Goal: Transaction & Acquisition: Book appointment/travel/reservation

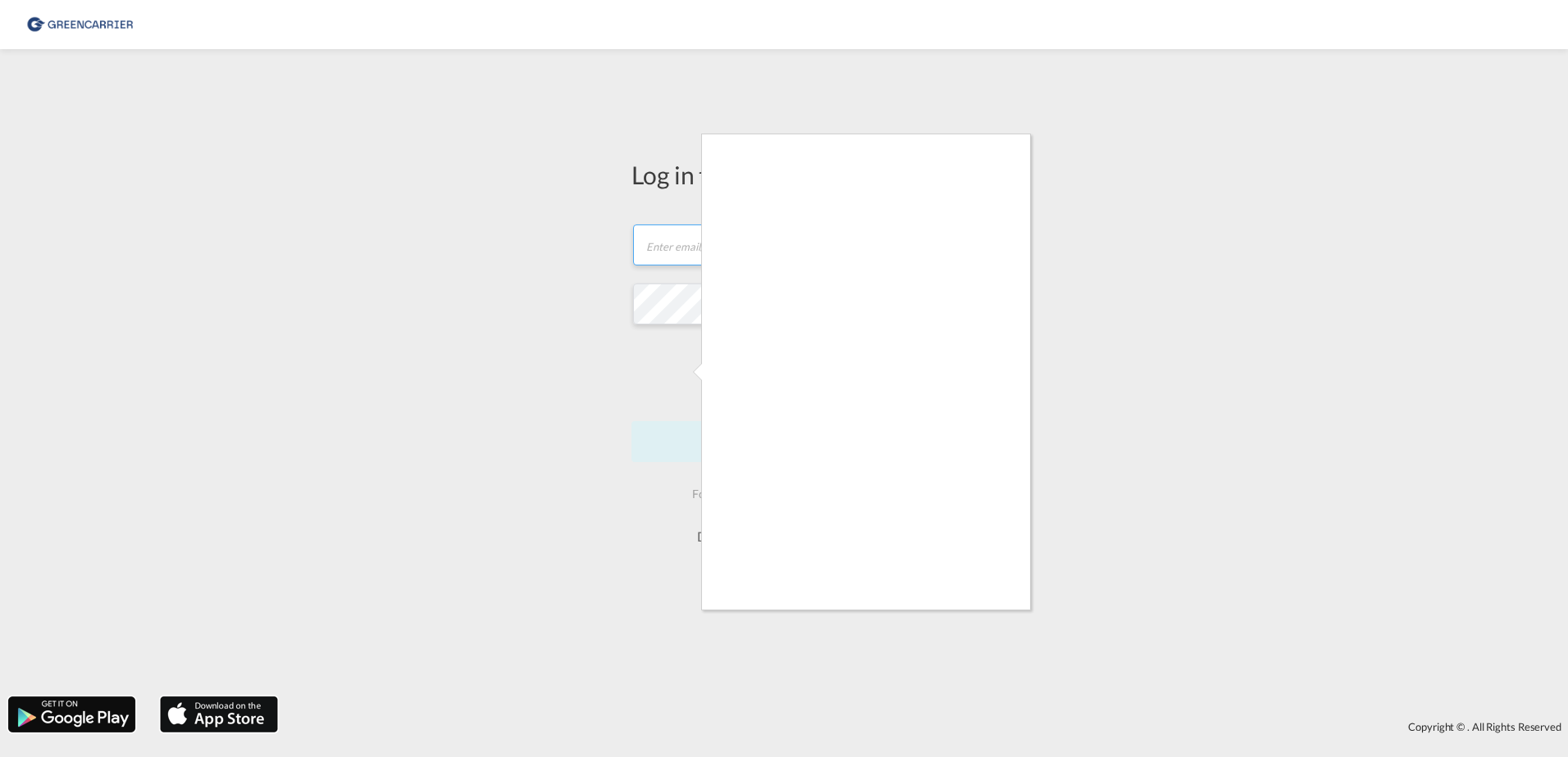
type input "[EMAIL_ADDRESS][DOMAIN_NAME]"
click at [995, 618] on div at bounding box center [784, 378] width 1568 height 757
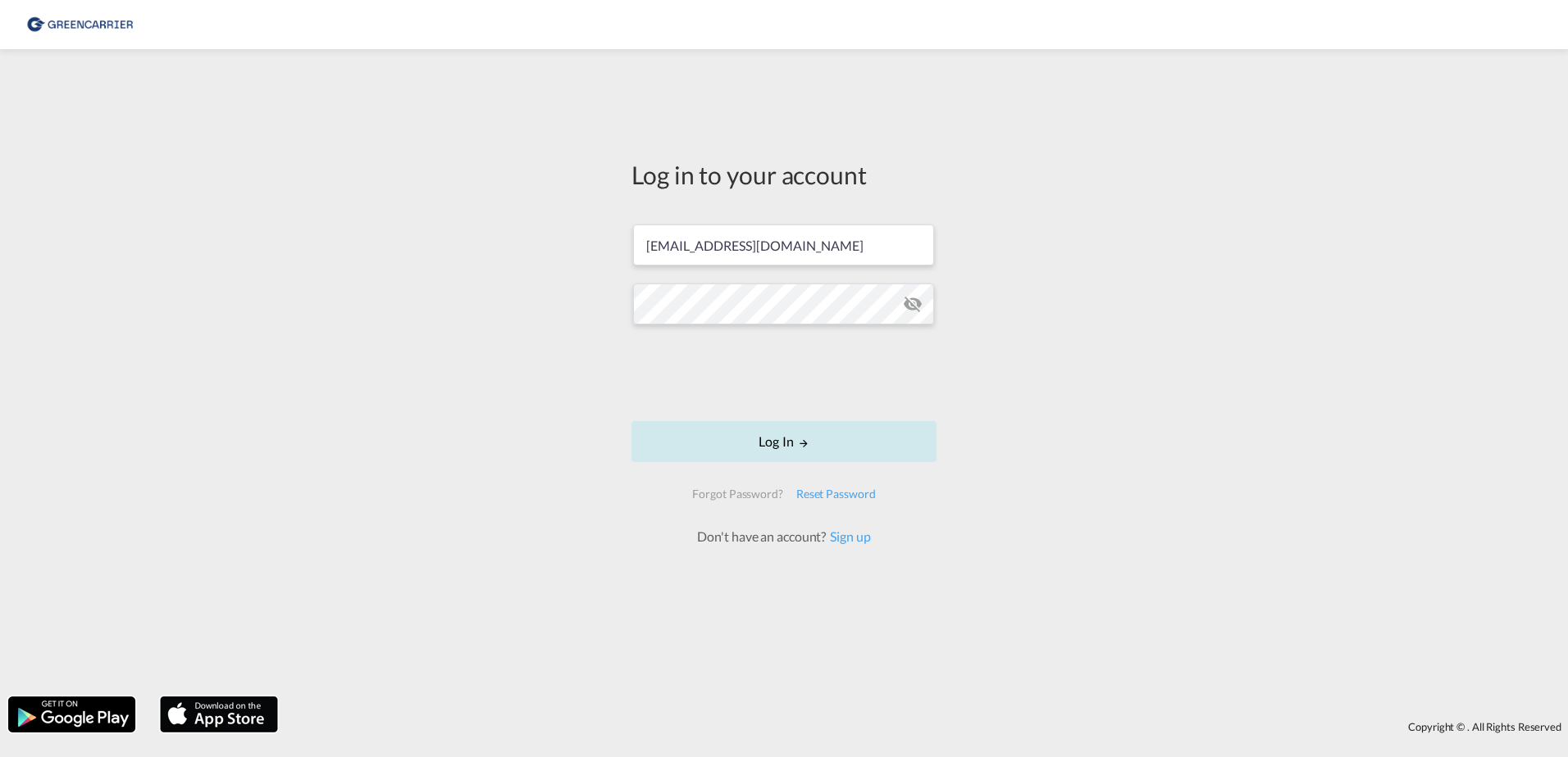
drag, startPoint x: 845, startPoint y: 437, endPoint x: 835, endPoint y: 436, distance: 10.0
click at [841, 436] on button "Log In" at bounding box center [784, 442] width 305 height 41
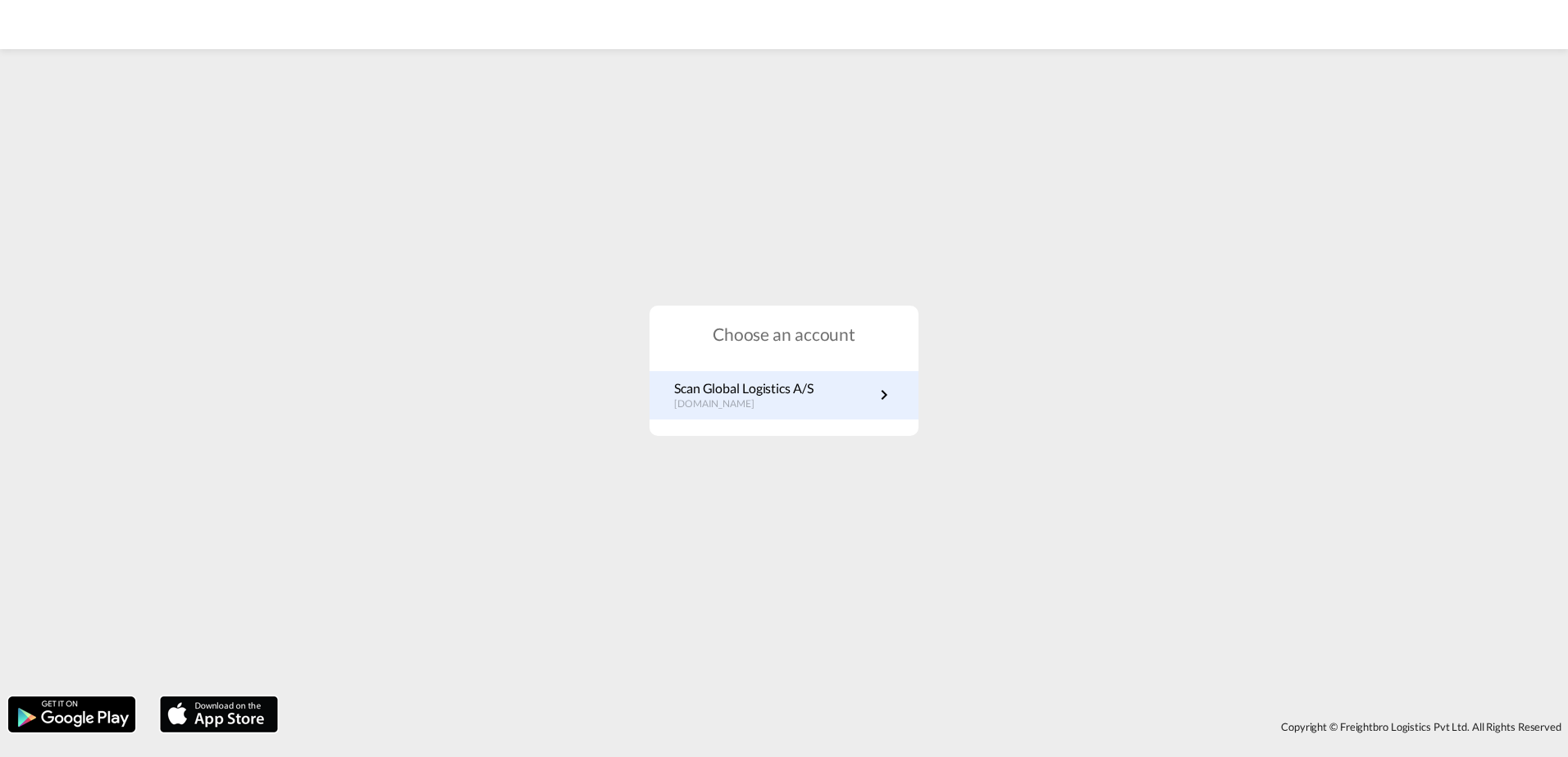
click at [752, 401] on p "dk.portal.greencarrier.com" at bounding box center [744, 405] width 140 height 14
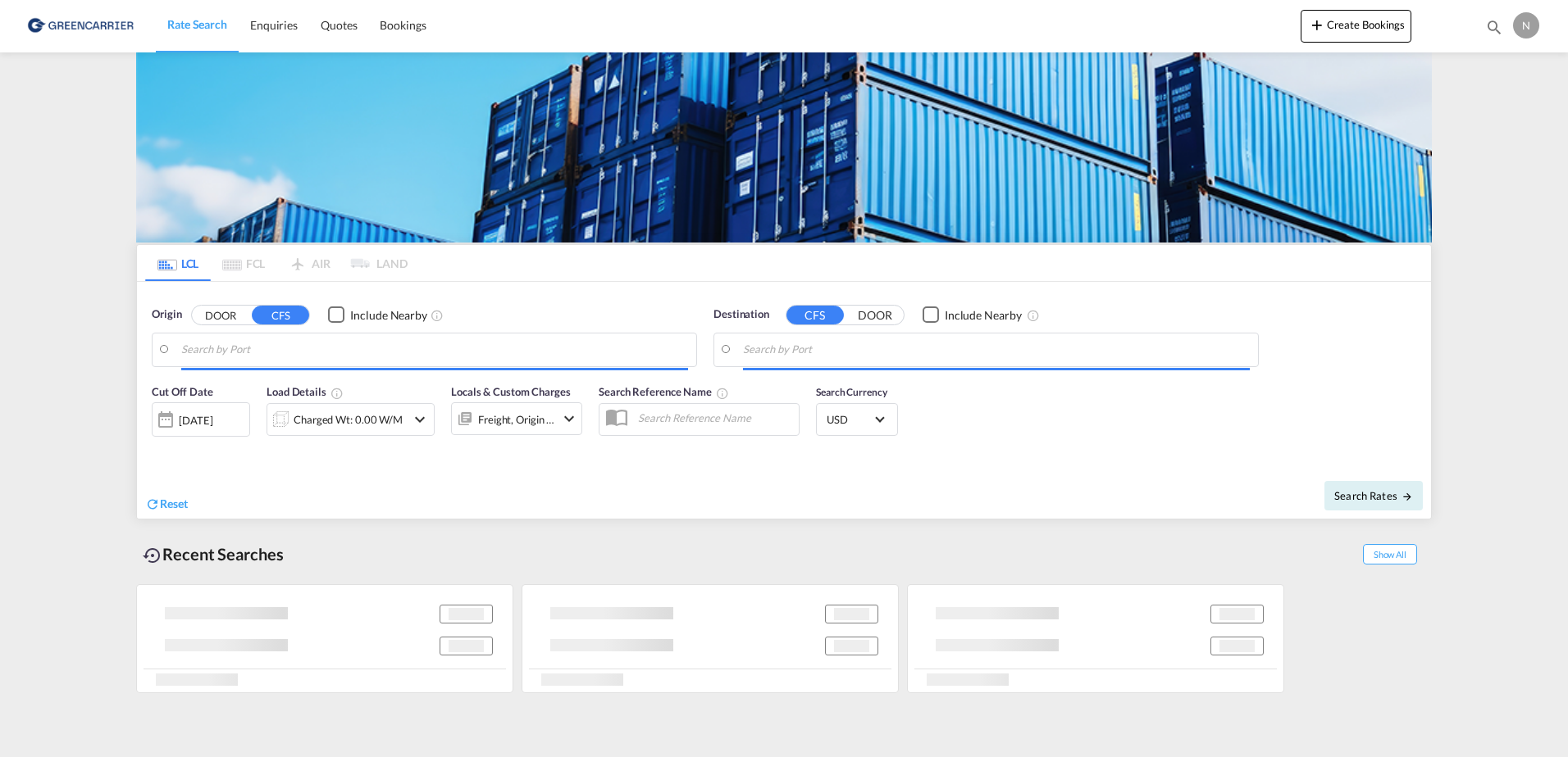
type input "[GEOGRAPHIC_DATA] ([GEOGRAPHIC_DATA]), DKCPH"
type input "BGN/PCGN1956 - HAMAD, QAHMD"
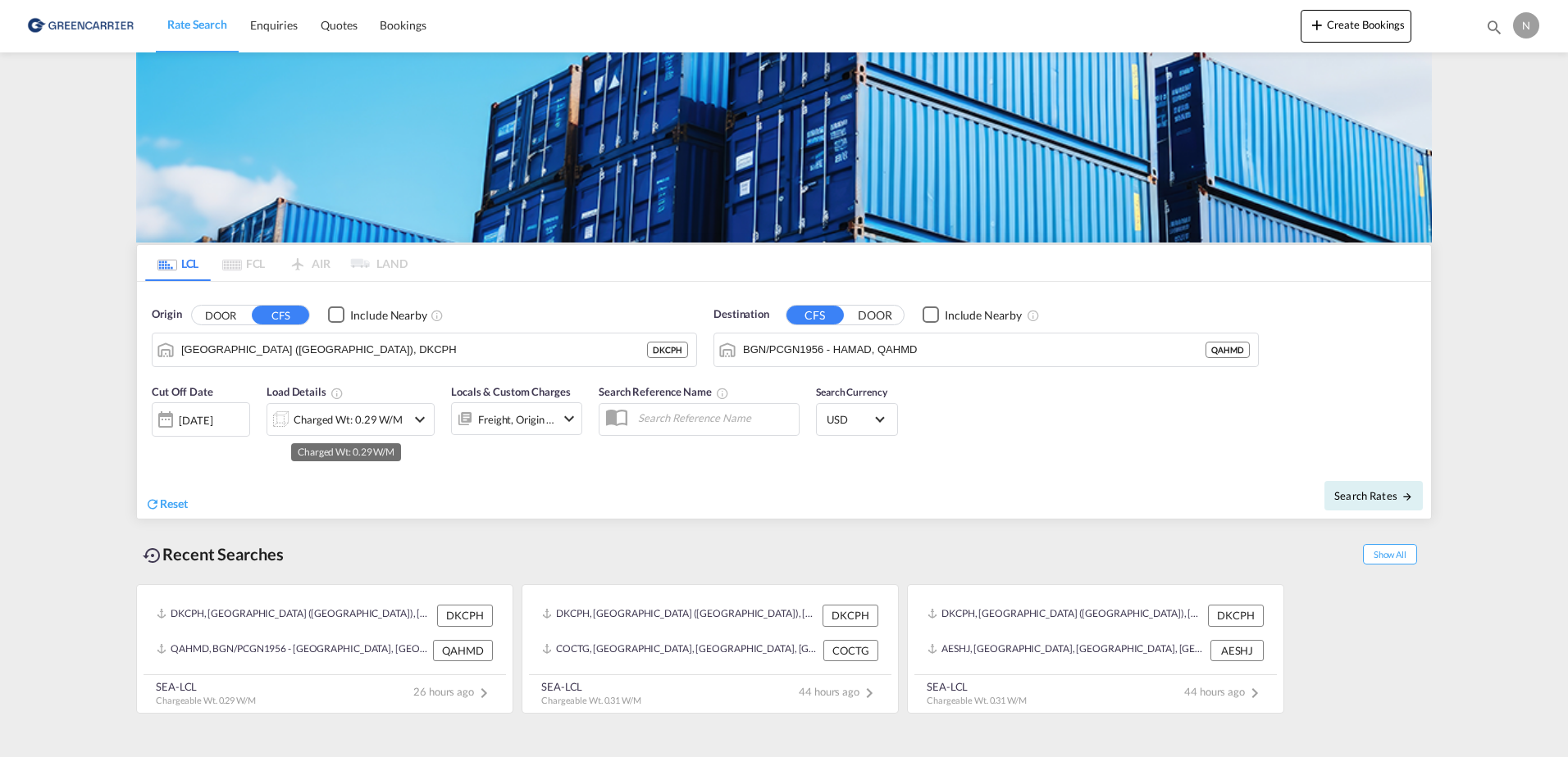
click at [344, 424] on div "Charged Wt: 0.29 W/M" at bounding box center [348, 419] width 109 height 23
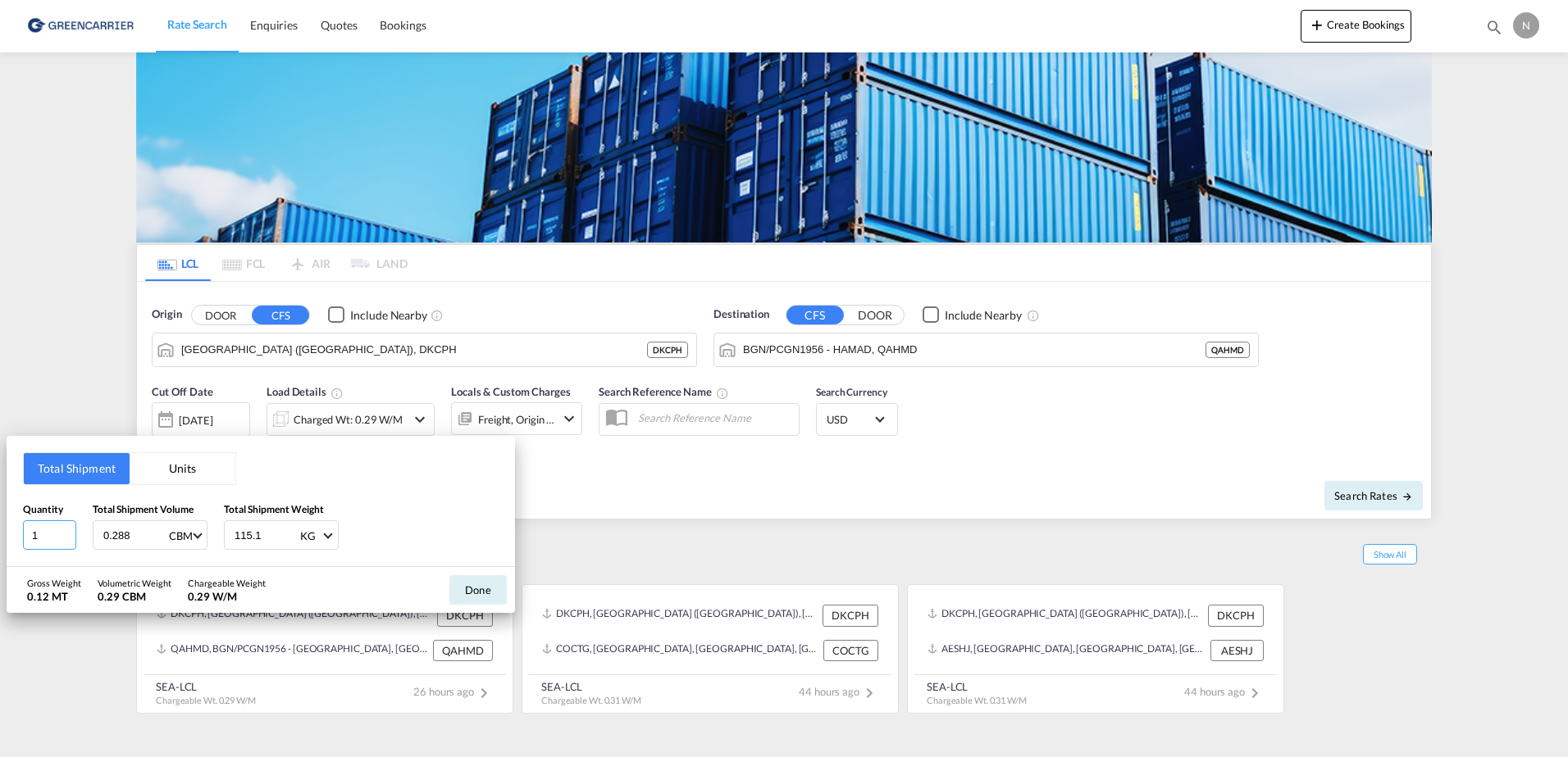
click at [49, 538] on input "1" at bounding box center [49, 535] width 53 height 29
drag, startPoint x: 49, startPoint y: 538, endPoint x: -12, endPoint y: 543, distance: 61.2
click at [0, 543] on html "Rate Search Enquiries Quotes Bookings Rate Search Enquiries" at bounding box center [784, 378] width 1568 height 757
type input "2"
type input "1.632"
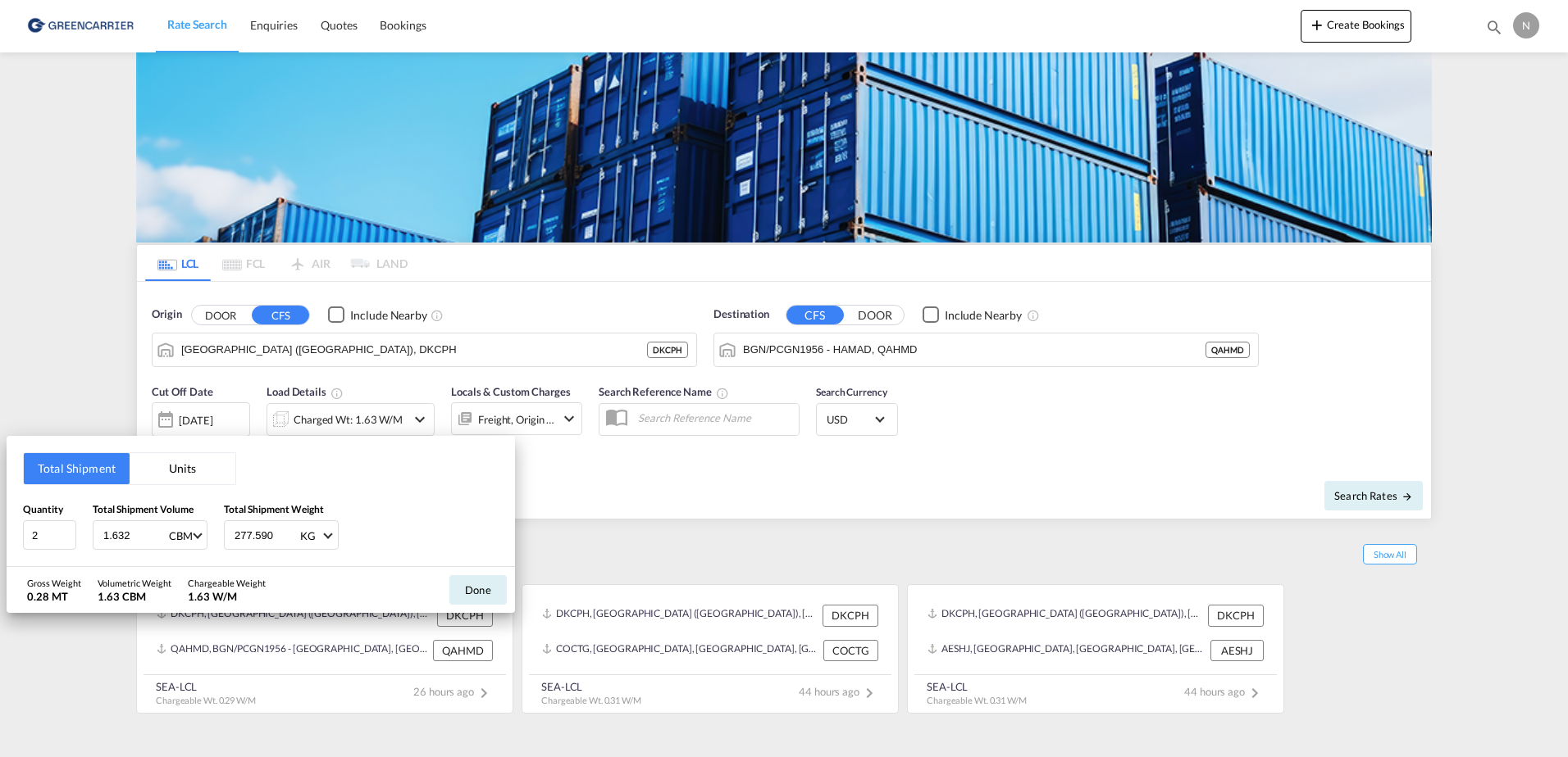
type input "277.590"
click at [504, 591] on button "Done" at bounding box center [477, 590] width 57 height 29
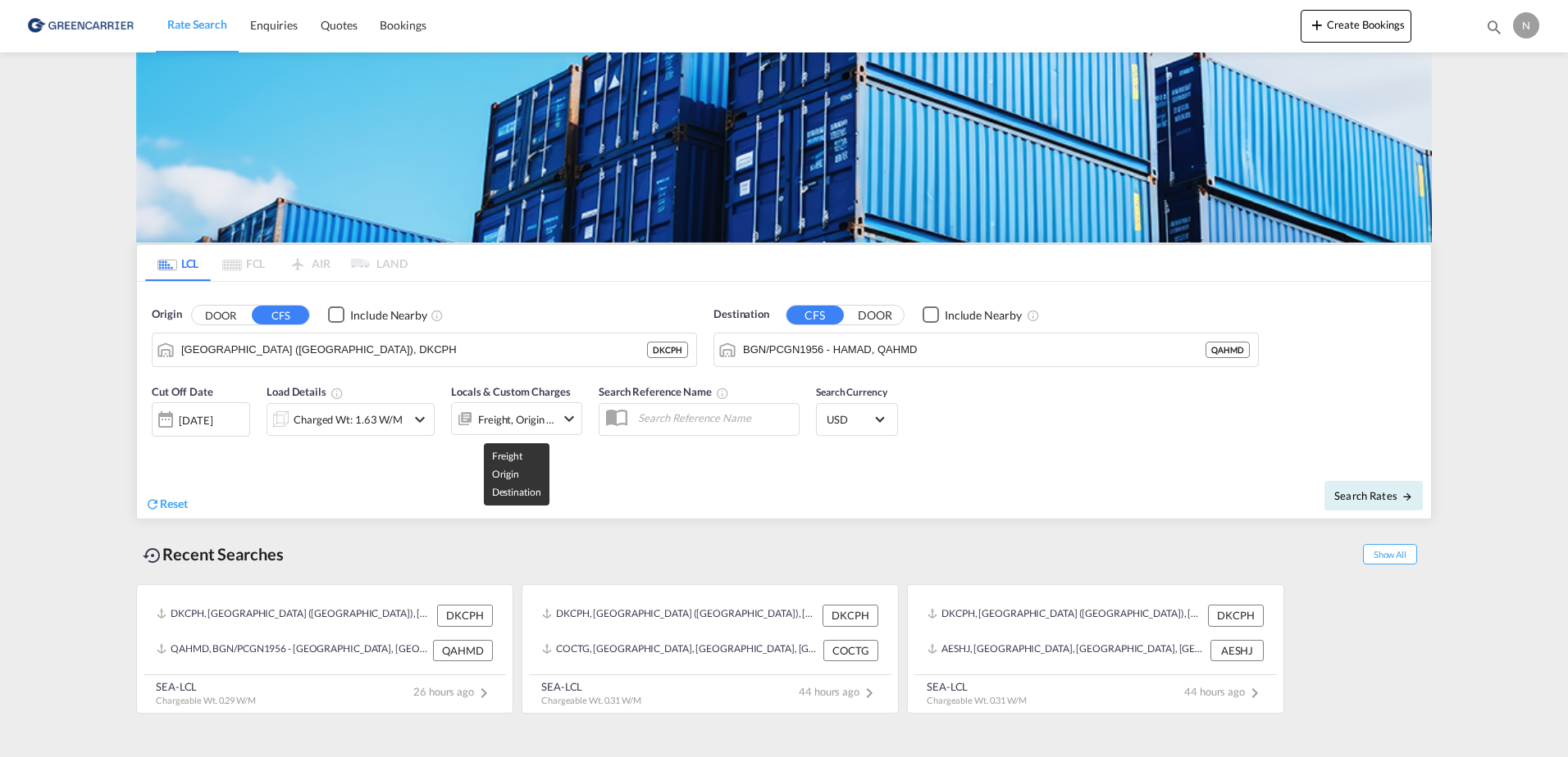
click at [490, 417] on div "Freight, Origin +1" at bounding box center [517, 419] width 77 height 23
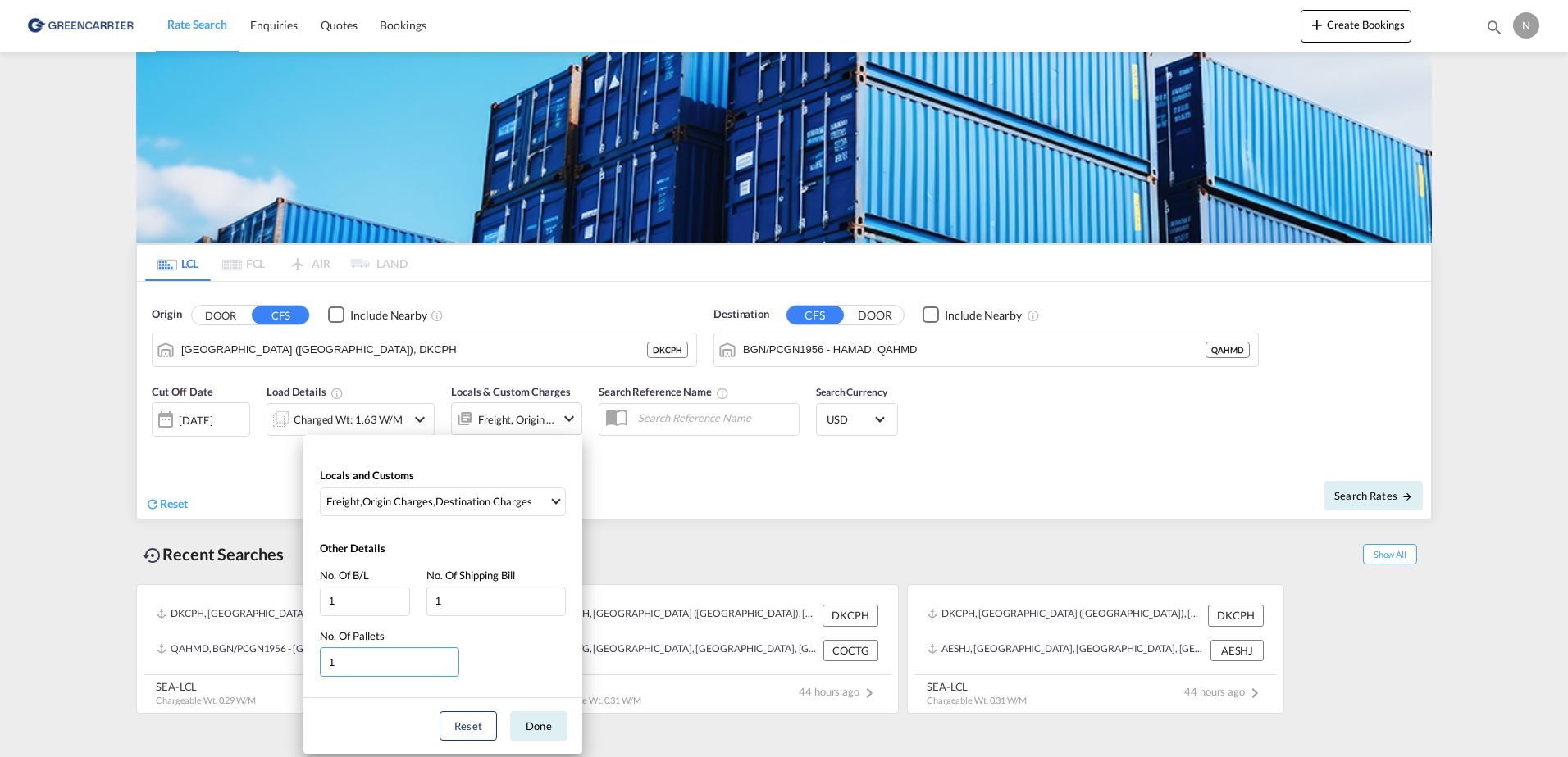
click at [387, 657] on input "1" at bounding box center [390, 662] width 140 height 29
type input "2"
click at [559, 726] on button "Done" at bounding box center [538, 726] width 57 height 29
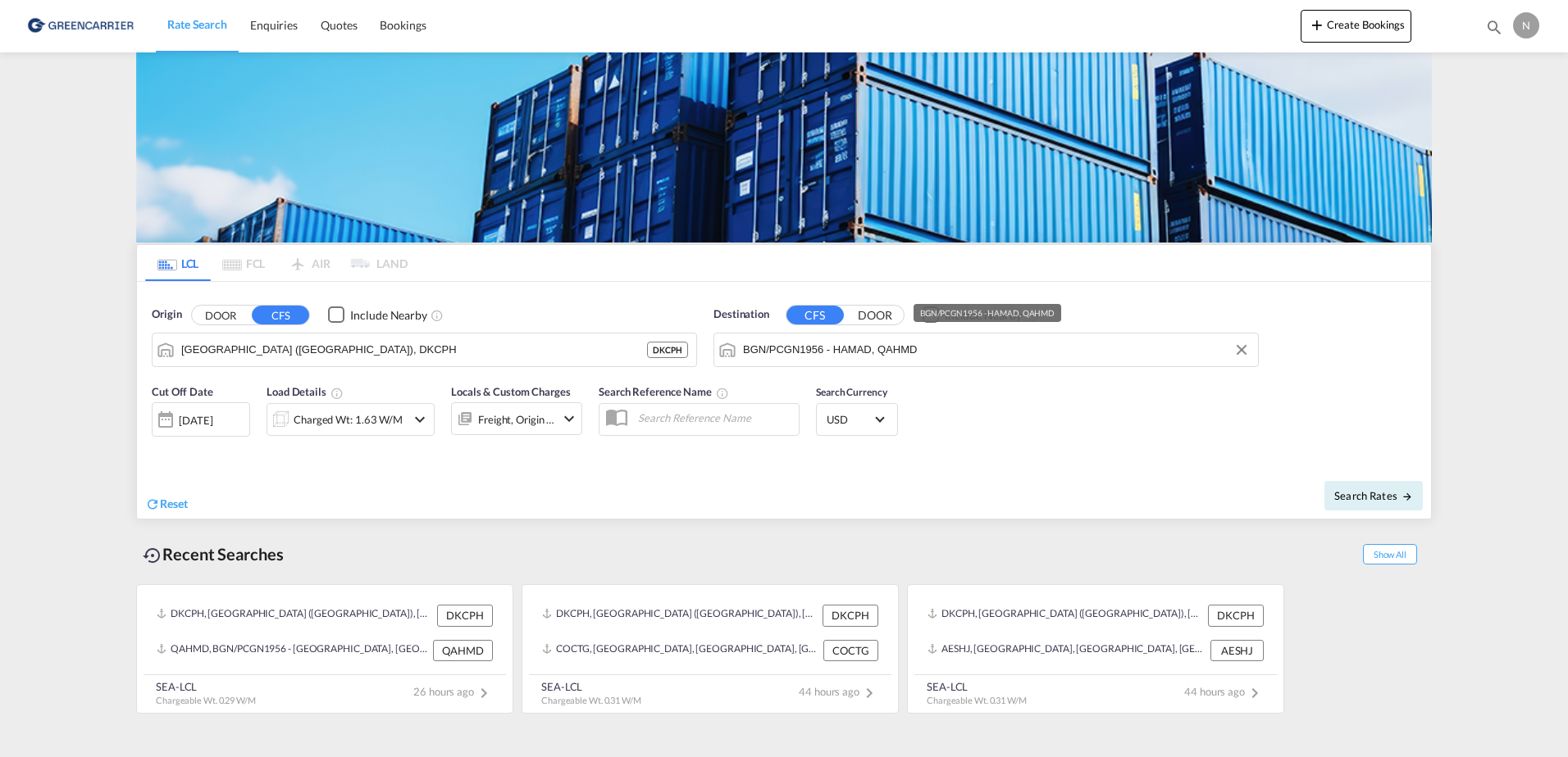
click at [968, 351] on input "BGN/PCGN1956 - HAMAD, QAHMD" at bounding box center [996, 350] width 507 height 25
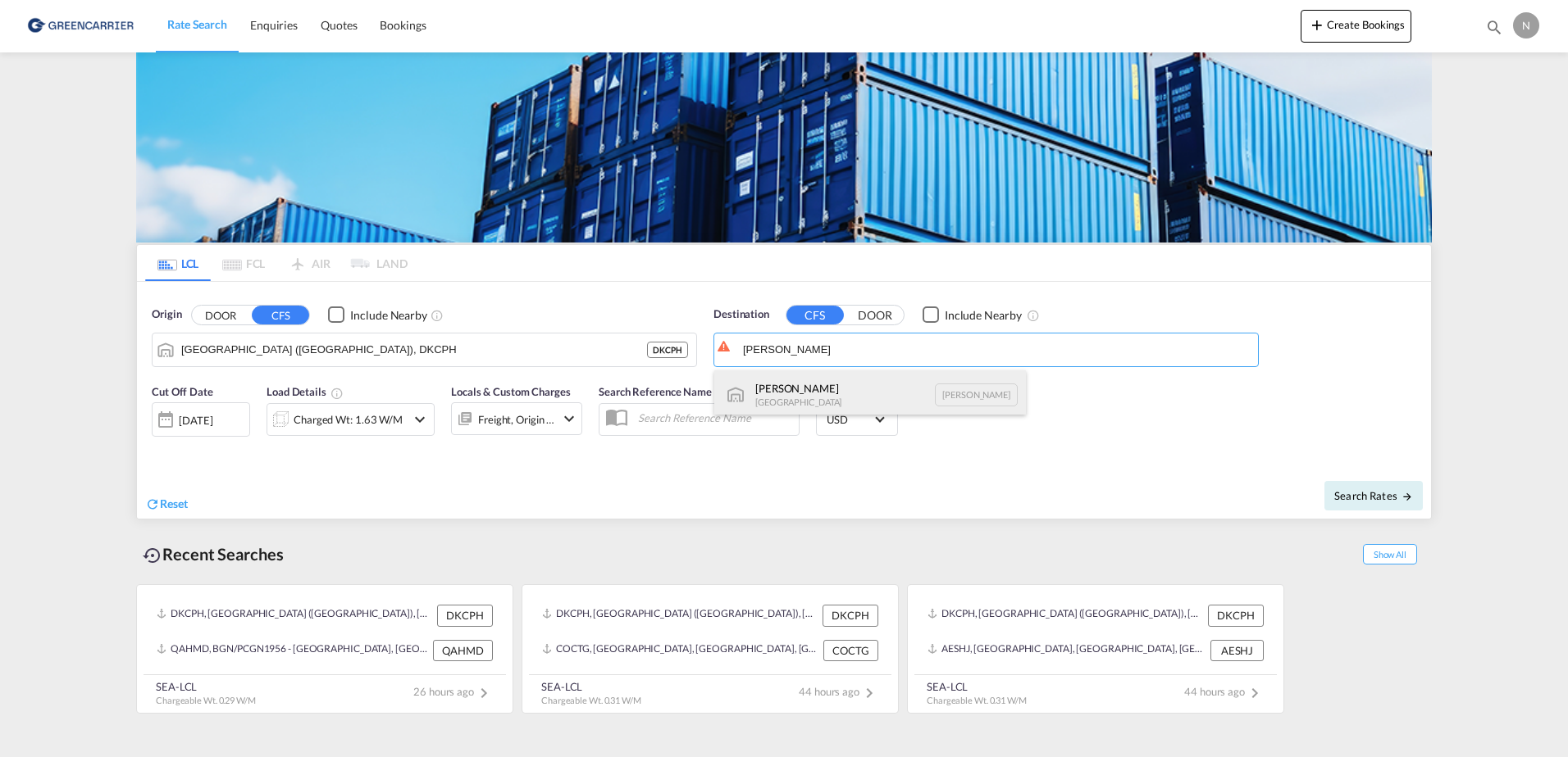
click at [870, 387] on div "Buenaventura Colombia COBUN" at bounding box center [869, 395] width 311 height 49
type input "Buenaventura, COBUN"
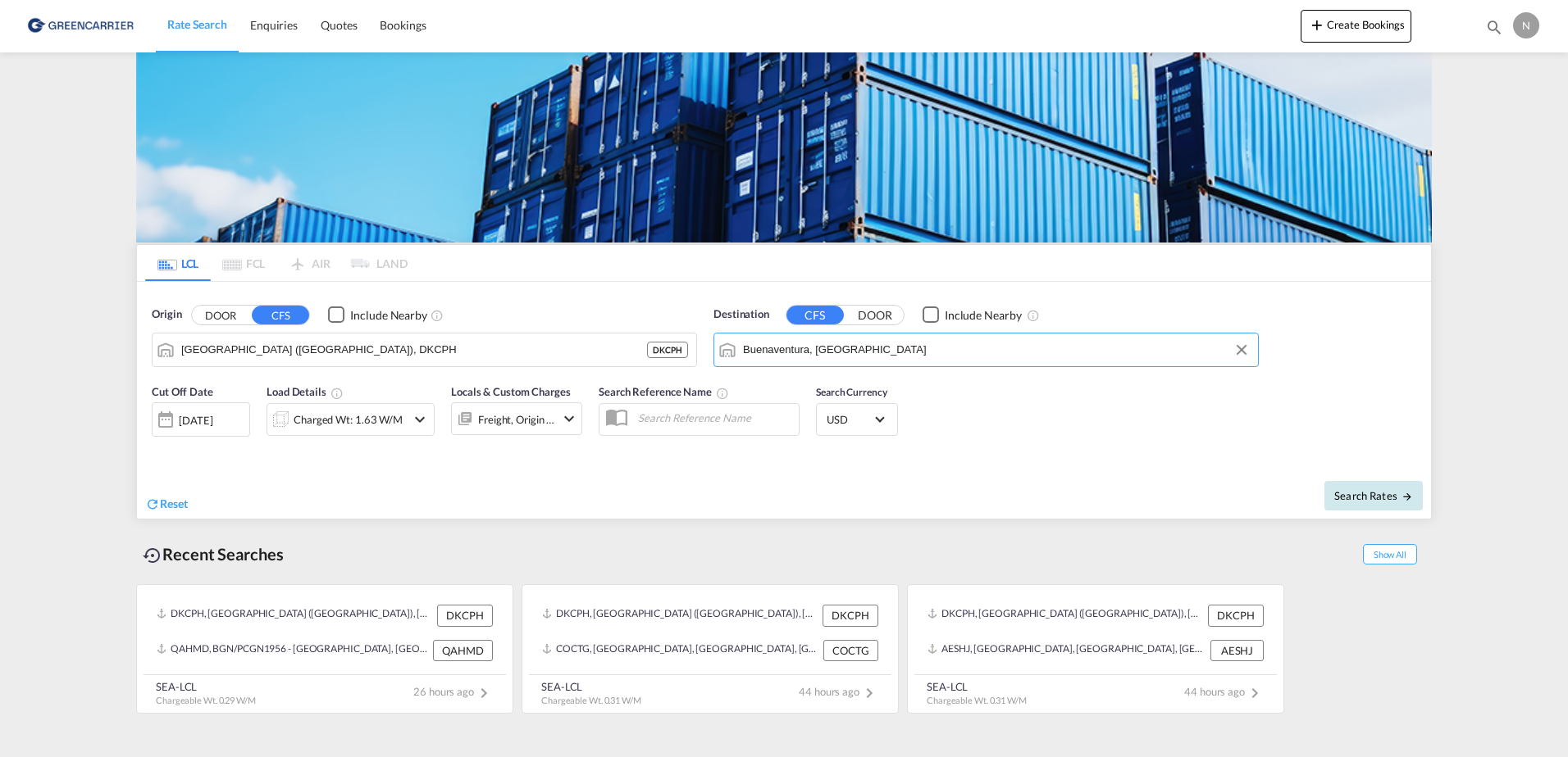
click at [1381, 501] on span "Search Rates" at bounding box center [1373, 495] width 79 height 13
type input "DKCPH to COBUN / 2 Oct 2025"
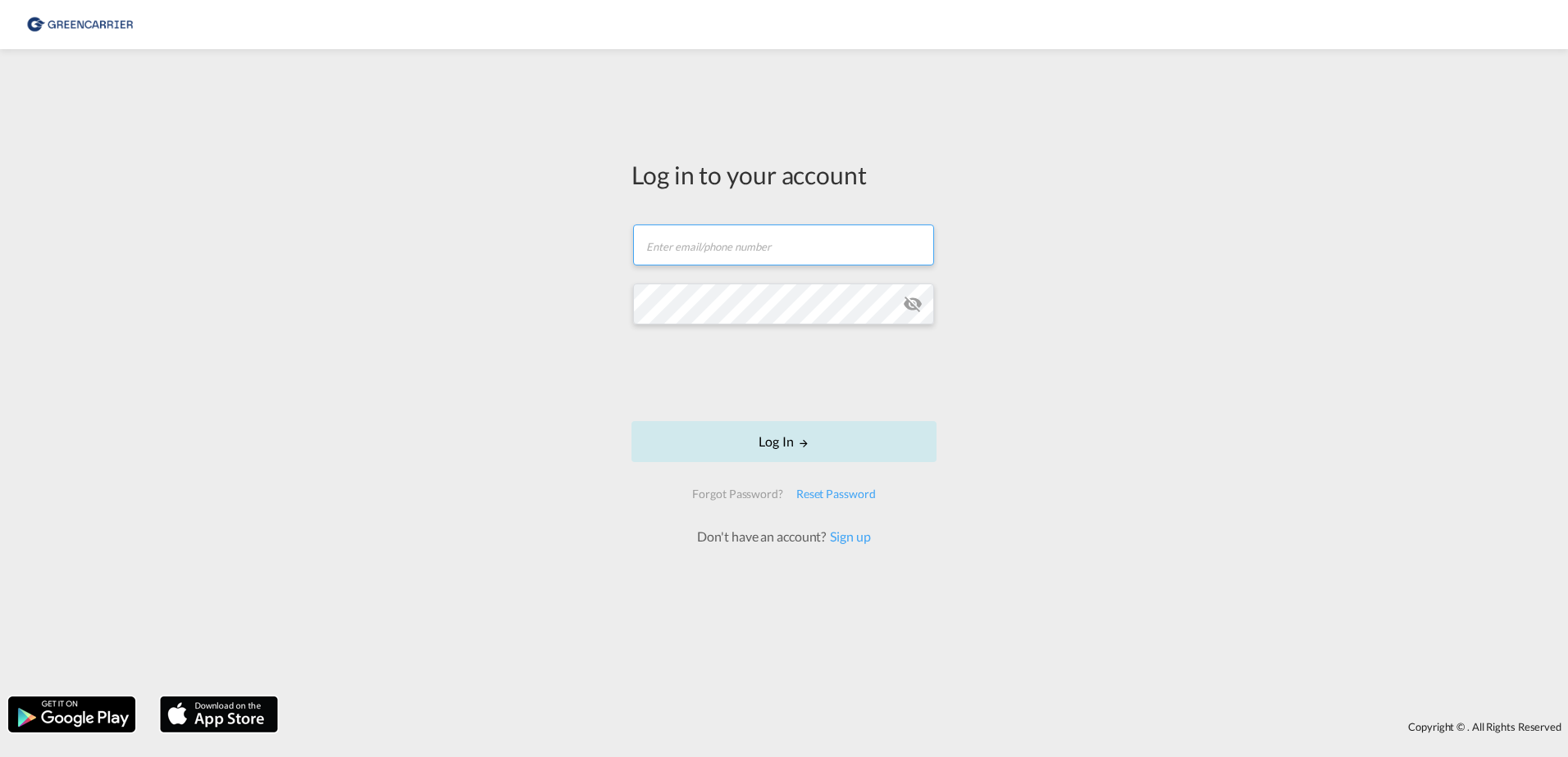
type input "[EMAIL_ADDRESS][DOMAIN_NAME]"
click at [845, 434] on button "Log In" at bounding box center [784, 442] width 305 height 41
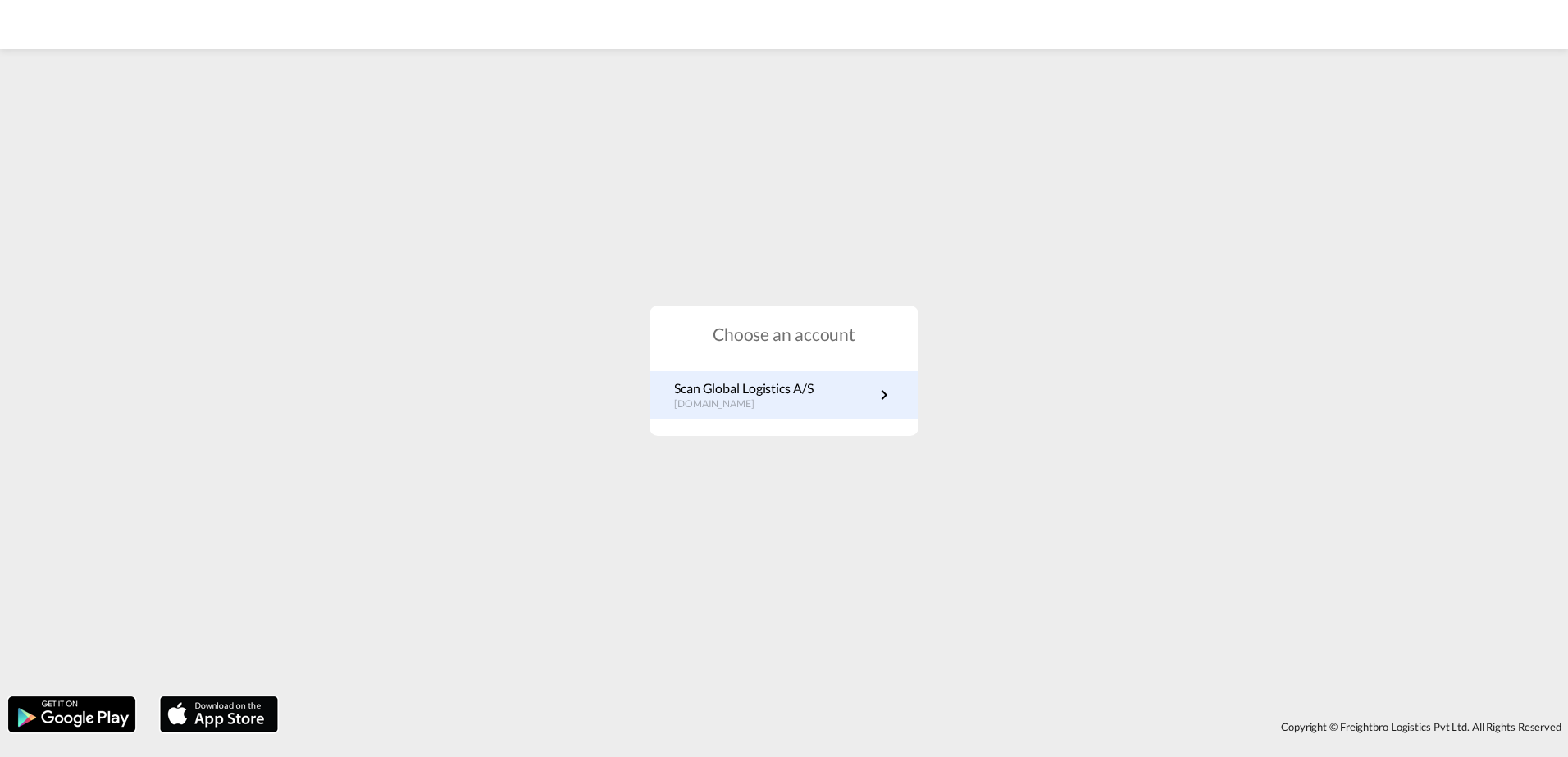
click at [841, 378] on div "Scan Global Logistics A/S dk.portal.greencarrier.com" at bounding box center [784, 395] width 269 height 48
click at [850, 389] on link "Scan Global Logistics A/S dk.portal.greencarrier.com" at bounding box center [784, 395] width 220 height 32
click at [742, 404] on p "dk.portal.greencarrier.com" at bounding box center [744, 405] width 140 height 14
click at [815, 391] on link "Scan Global Logistics A/S dk.portal.greencarrier.com" at bounding box center [784, 395] width 220 height 32
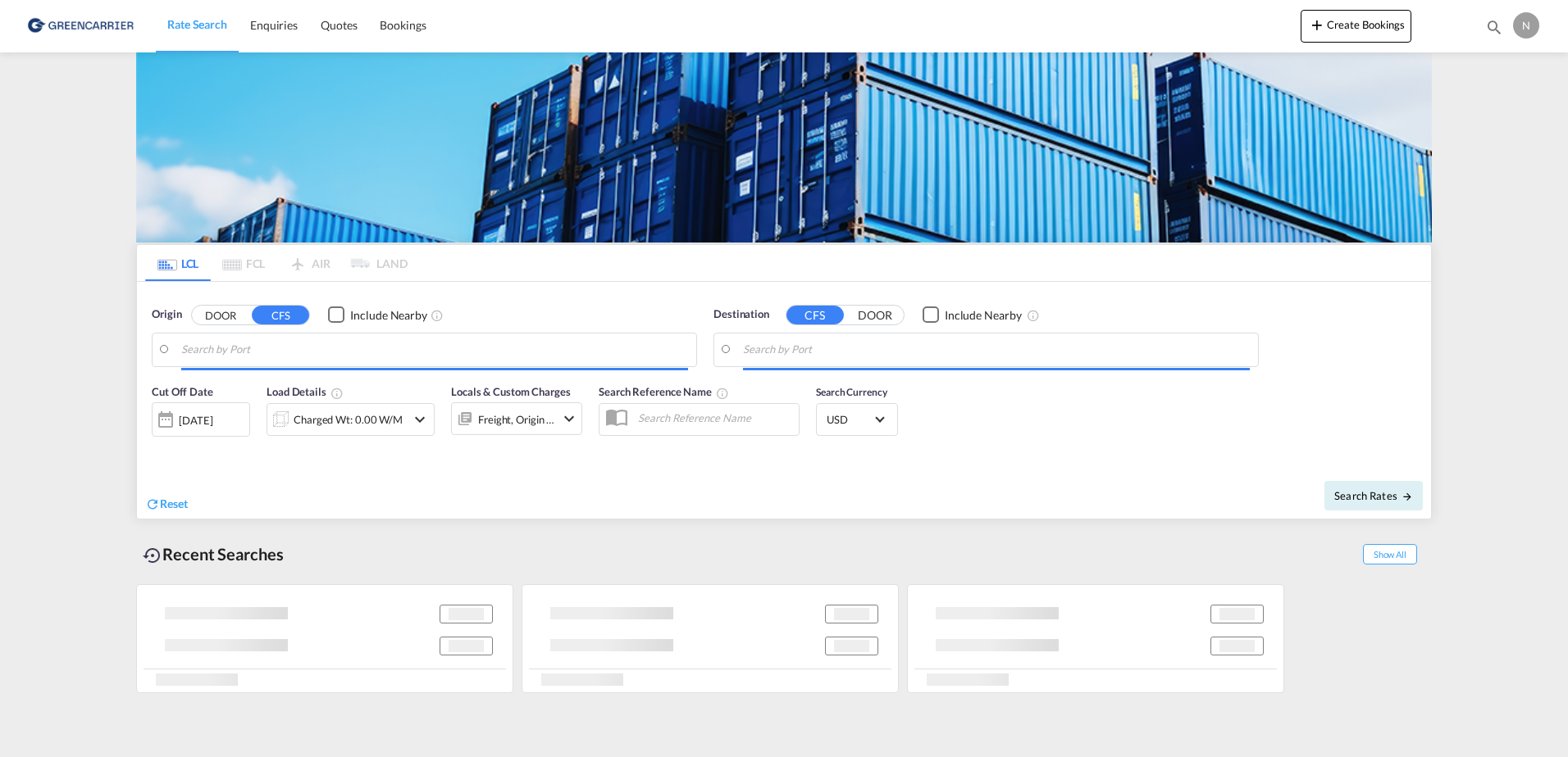
type input "Copenhagen (Kobenhavn), DKCPH"
type input "Buenaventura, COBUN"
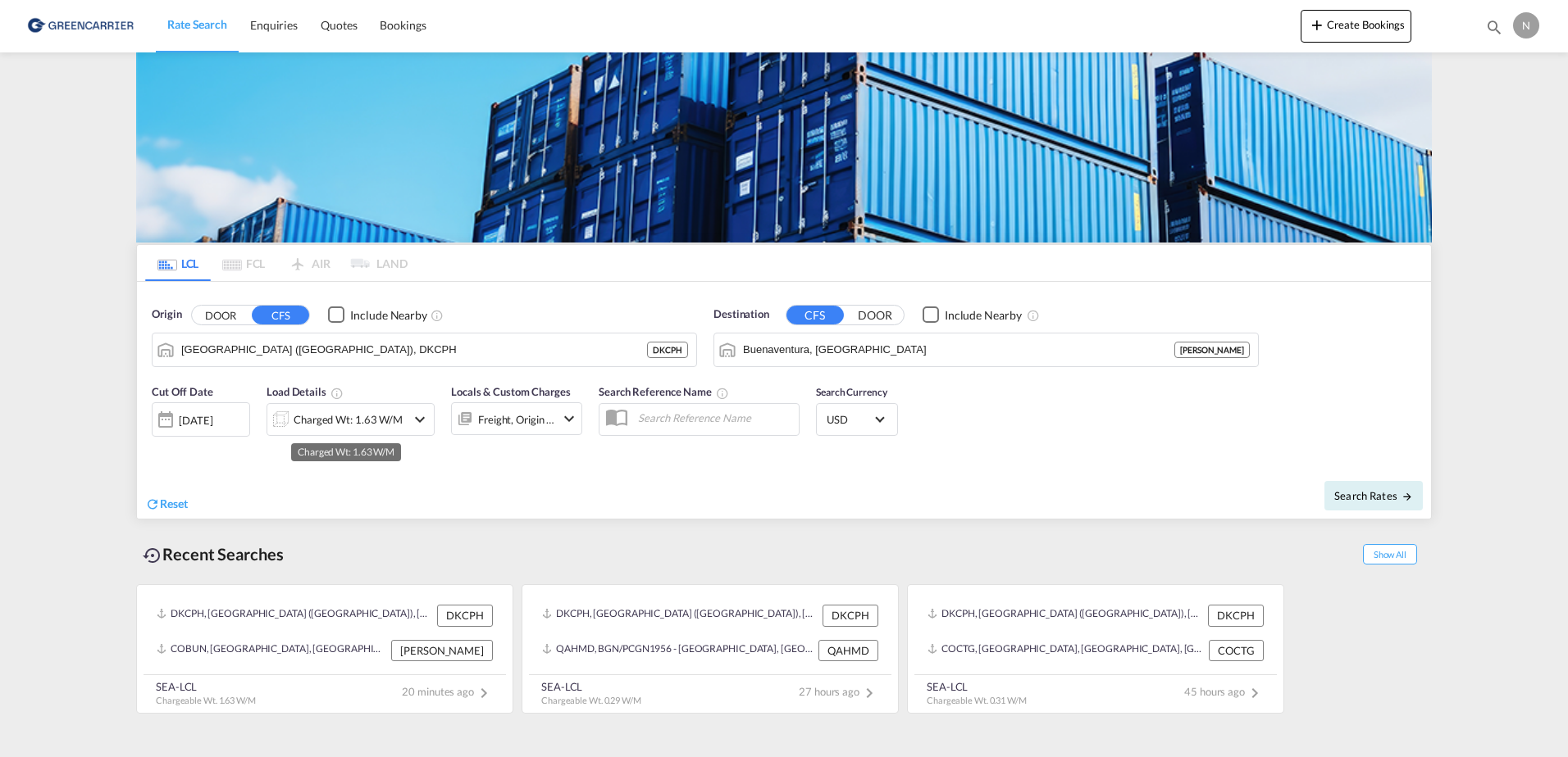
click at [382, 422] on div "Charged Wt: 1.63 W/M" at bounding box center [348, 419] width 109 height 23
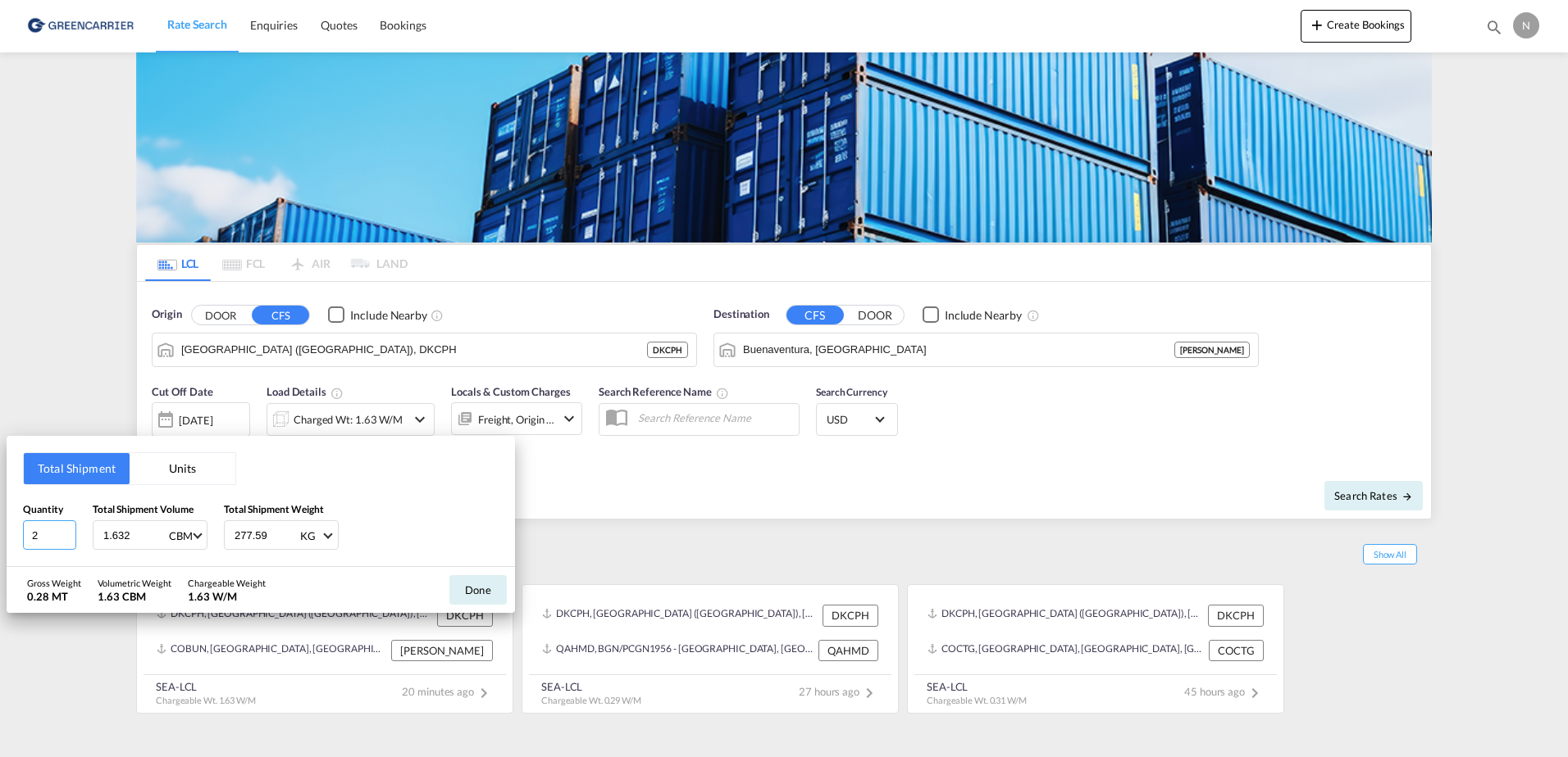
click at [47, 537] on input "2" at bounding box center [49, 535] width 53 height 29
click at [48, 536] on input "2" at bounding box center [49, 535] width 53 height 29
drag, startPoint x: 48, startPoint y: 536, endPoint x: 31, endPoint y: 540, distance: 17.5
click at [31, 540] on input "2" at bounding box center [49, 535] width 53 height 29
type input "1"
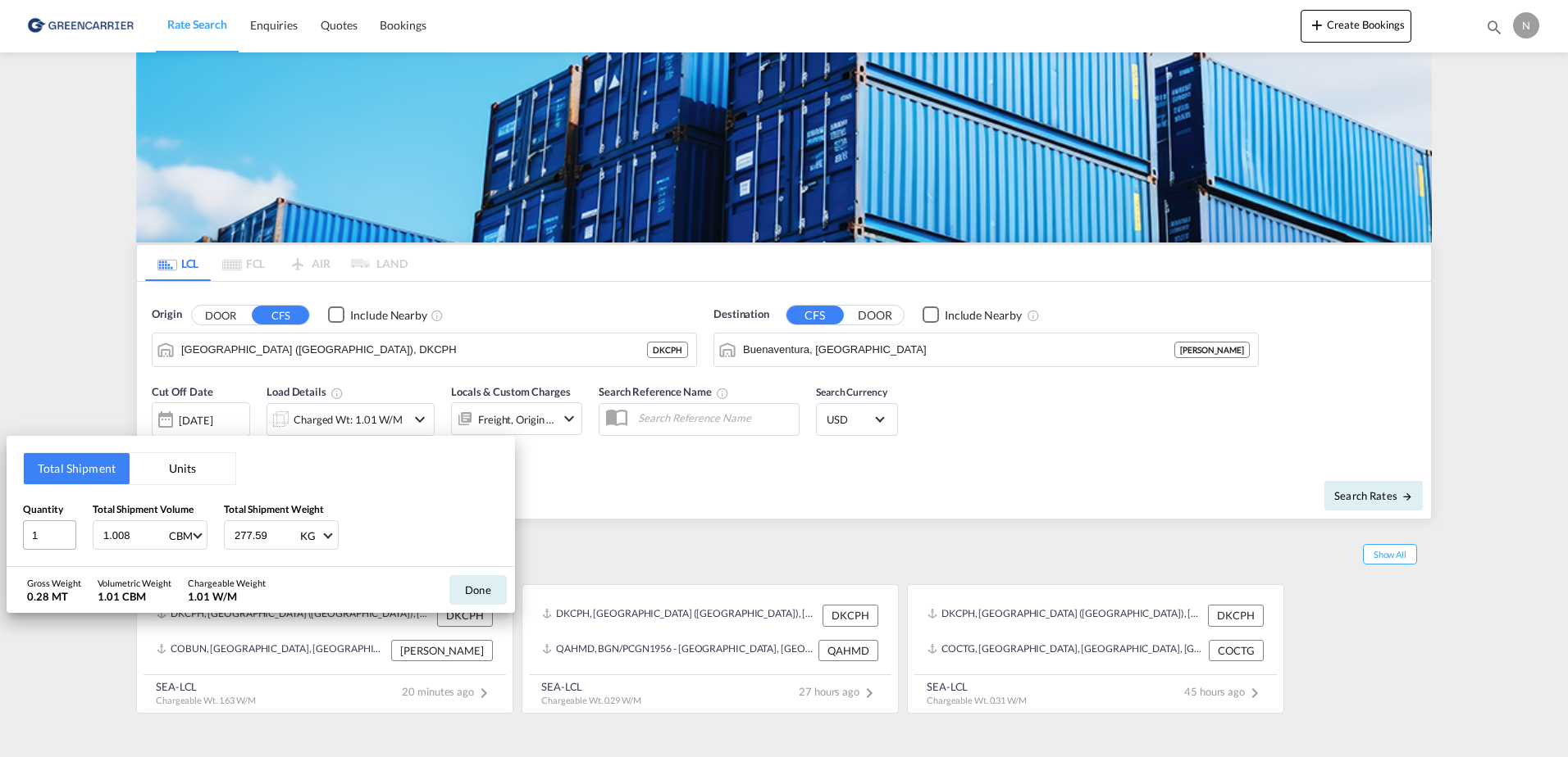
type input "1.008"
type input "655.600"
click at [475, 592] on button "Done" at bounding box center [477, 590] width 57 height 29
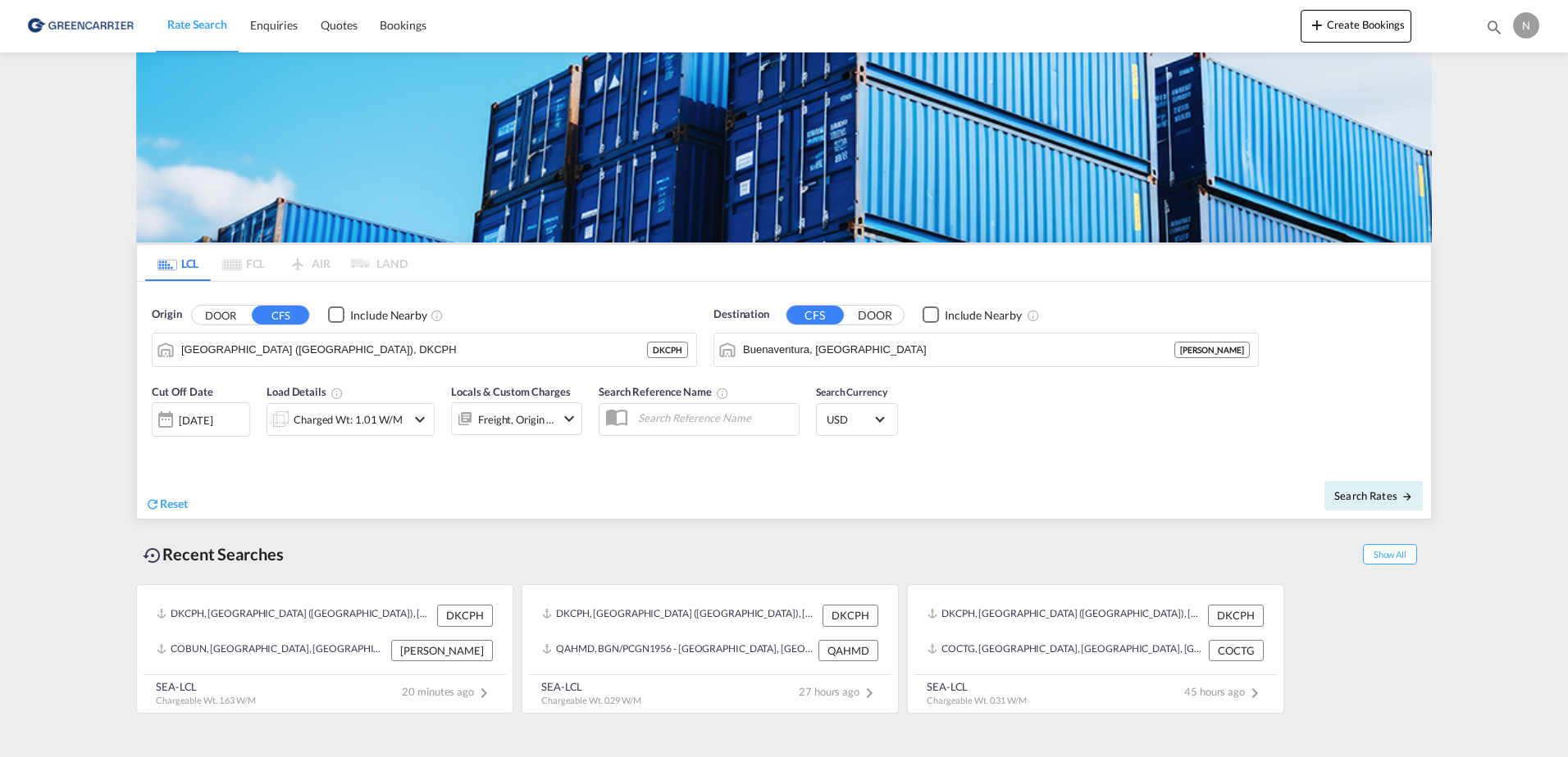
click at [471, 431] on div at bounding box center [465, 418] width 27 height 32
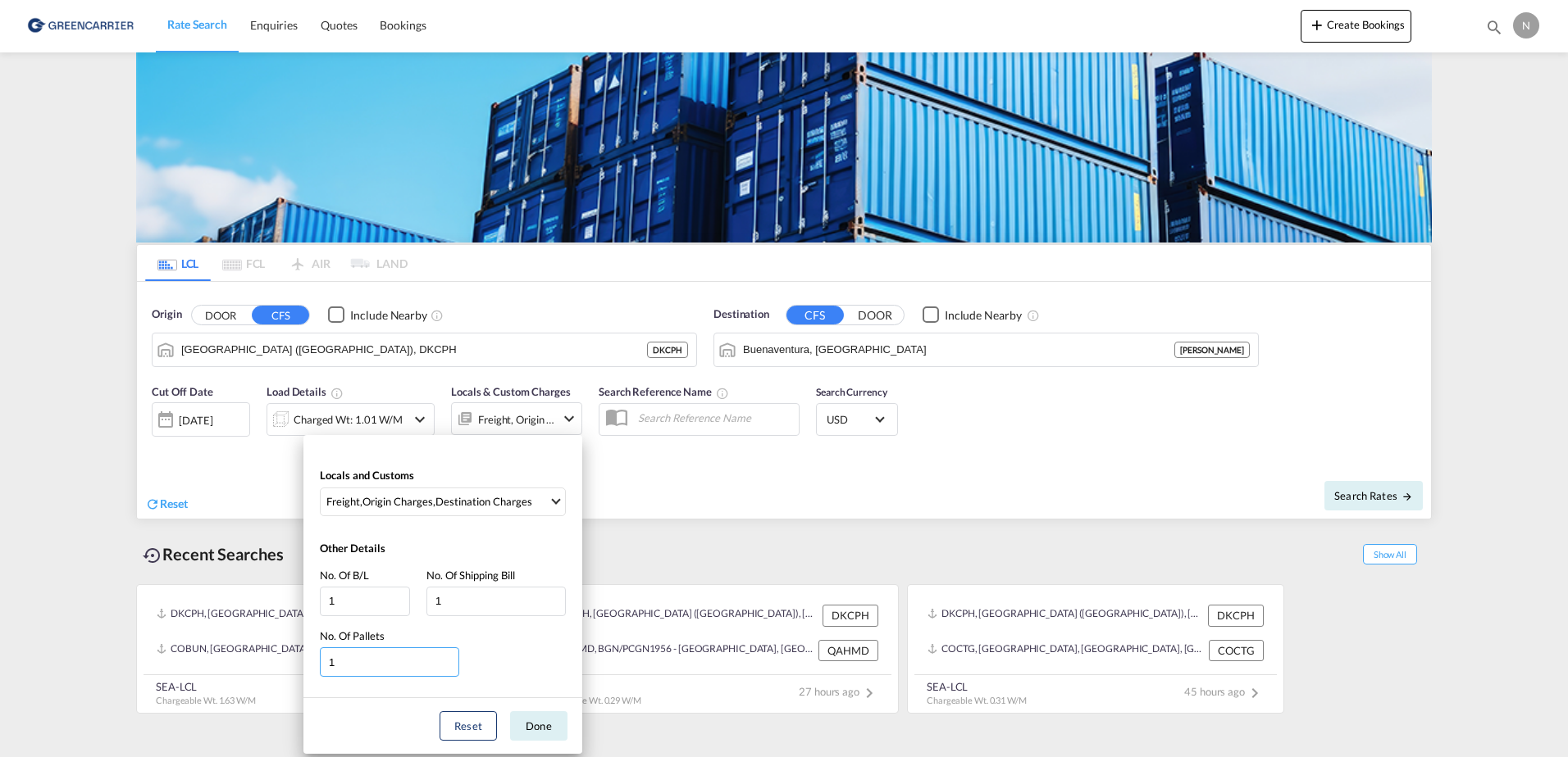
type input "1"
click at [448, 668] on input "1" at bounding box center [390, 662] width 140 height 29
click at [543, 730] on button "Done" at bounding box center [538, 726] width 57 height 29
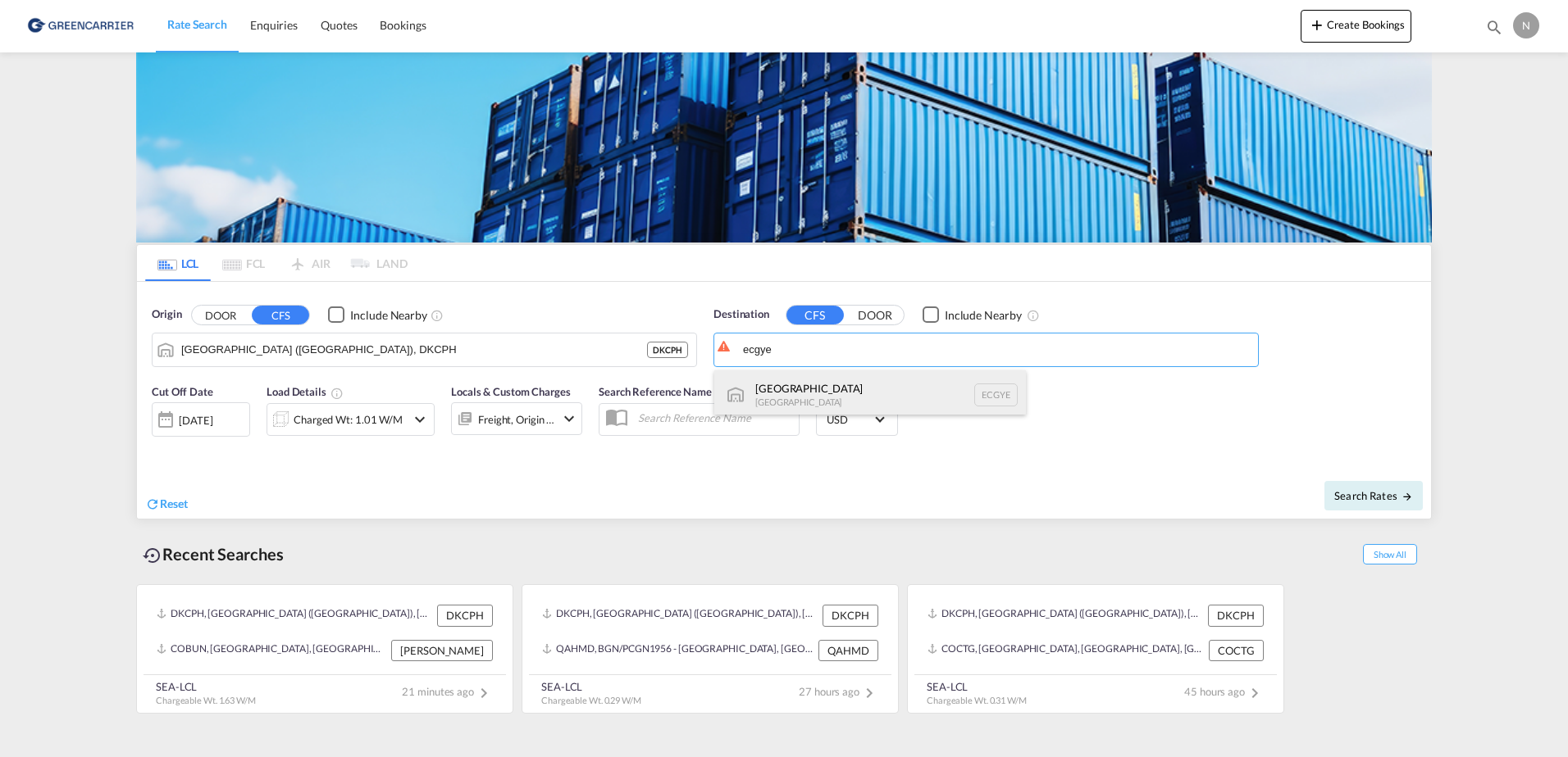
click at [792, 399] on div "Guayaquil Ecuador ECGYE" at bounding box center [869, 395] width 311 height 49
type input "[GEOGRAPHIC_DATA], ECGYE"
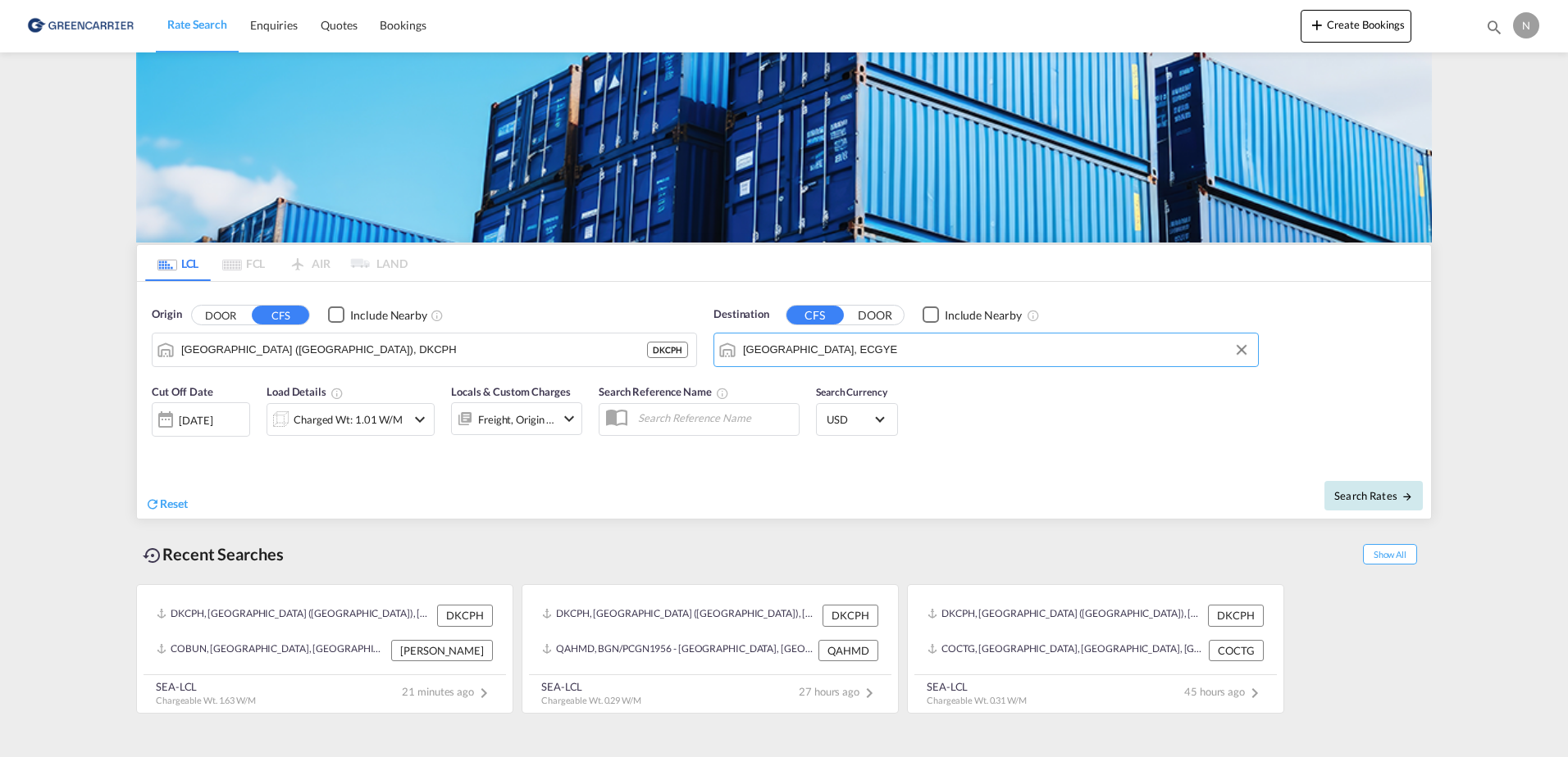
click at [1397, 487] on button "Search Rates" at bounding box center [1373, 496] width 98 height 29
type input "DKCPH to ECGYE / 2 Oct 2025"
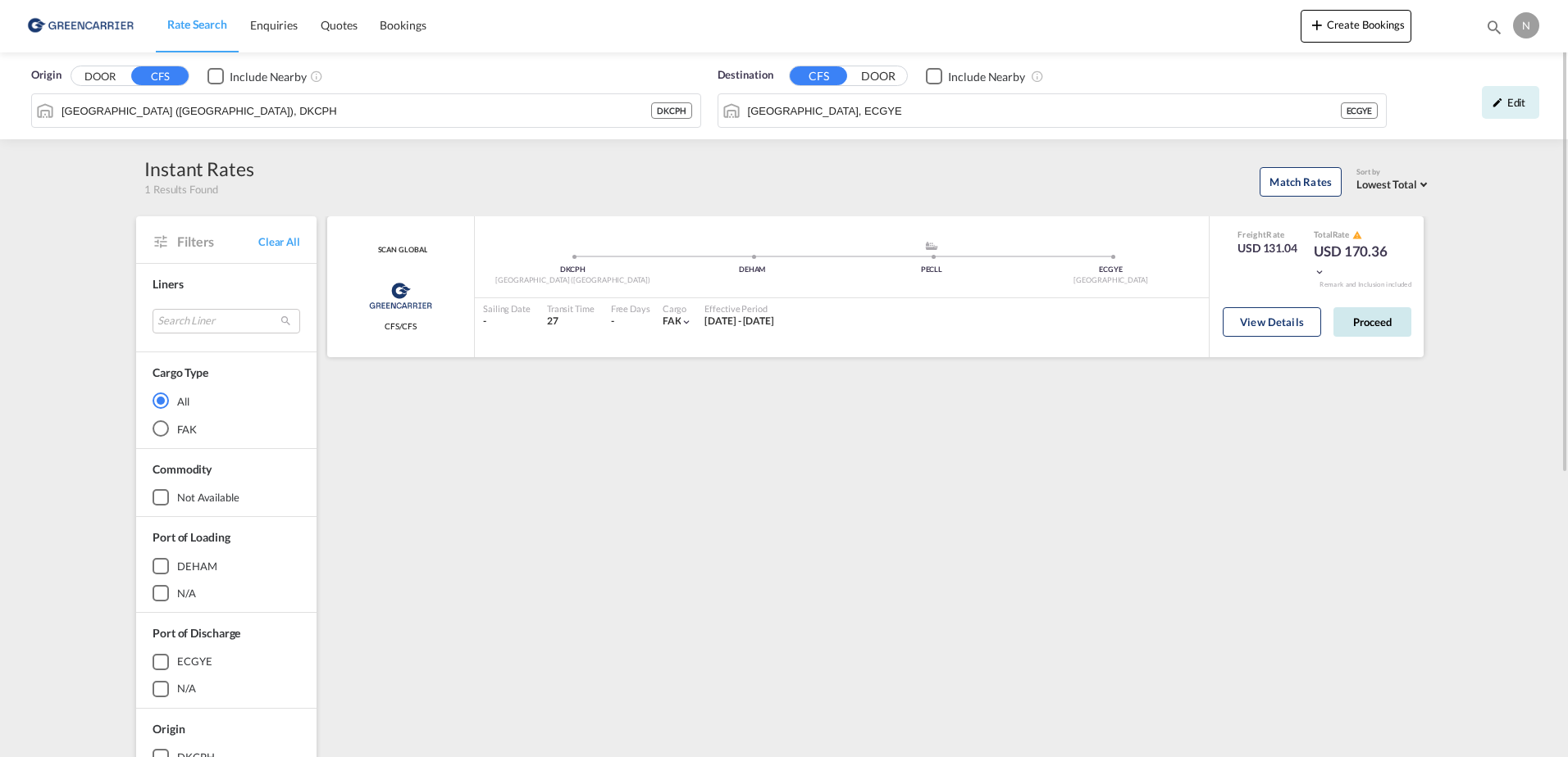
click at [1396, 319] on button "Proceed" at bounding box center [1372, 322] width 78 height 29
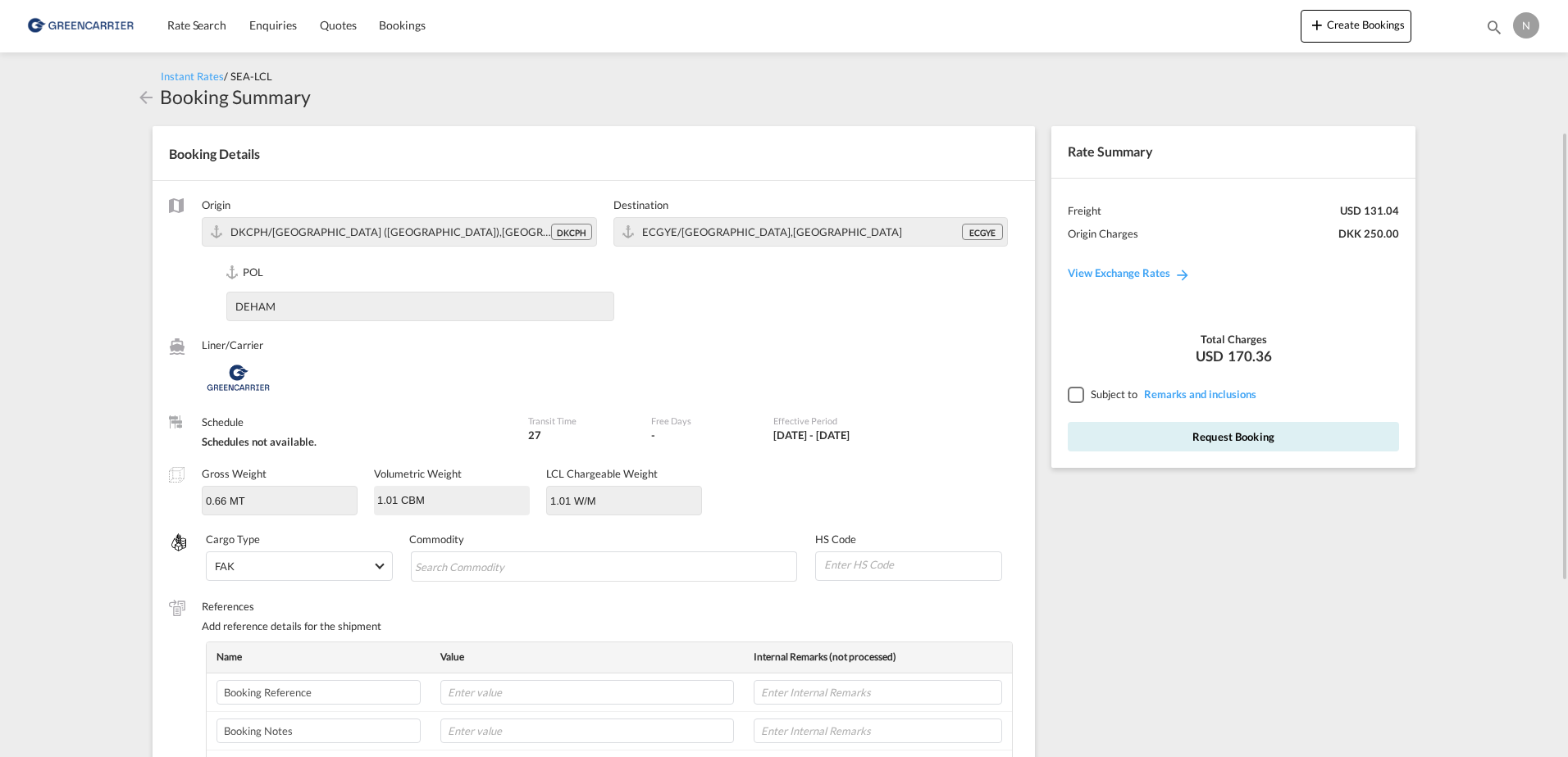
scroll to position [81, 0]
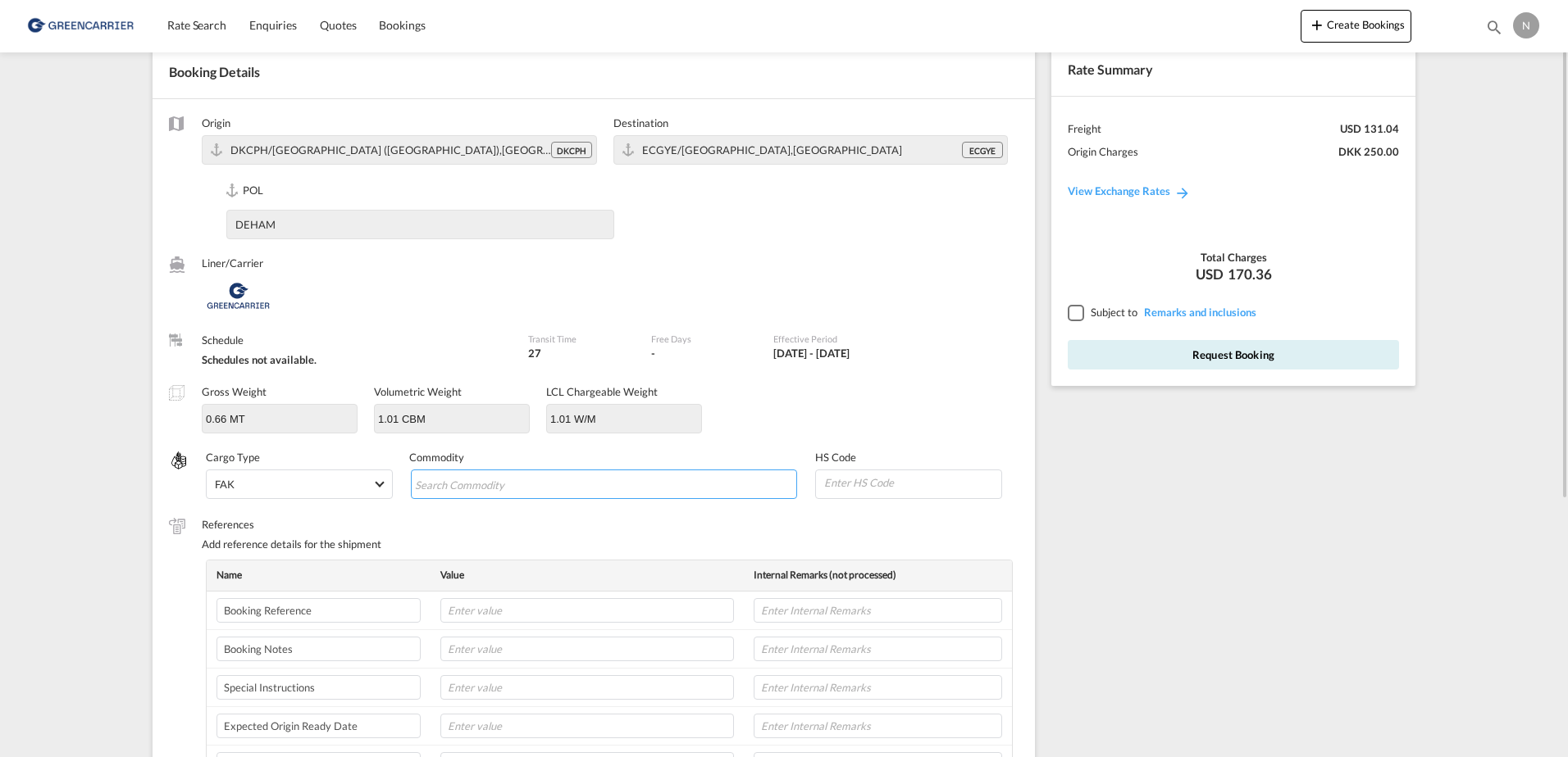
click at [500, 487] on input "Chips input." at bounding box center [489, 485] width 150 height 27
type input "ENZYMES"
type input "350790"
drag, startPoint x: 550, startPoint y: 587, endPoint x: 541, endPoint y: 603, distance: 18.4
click at [541, 602] on table "Name Value Internal Remarks (not processed) Booking Reference Booking Notes Spe…" at bounding box center [609, 691] width 806 height 261
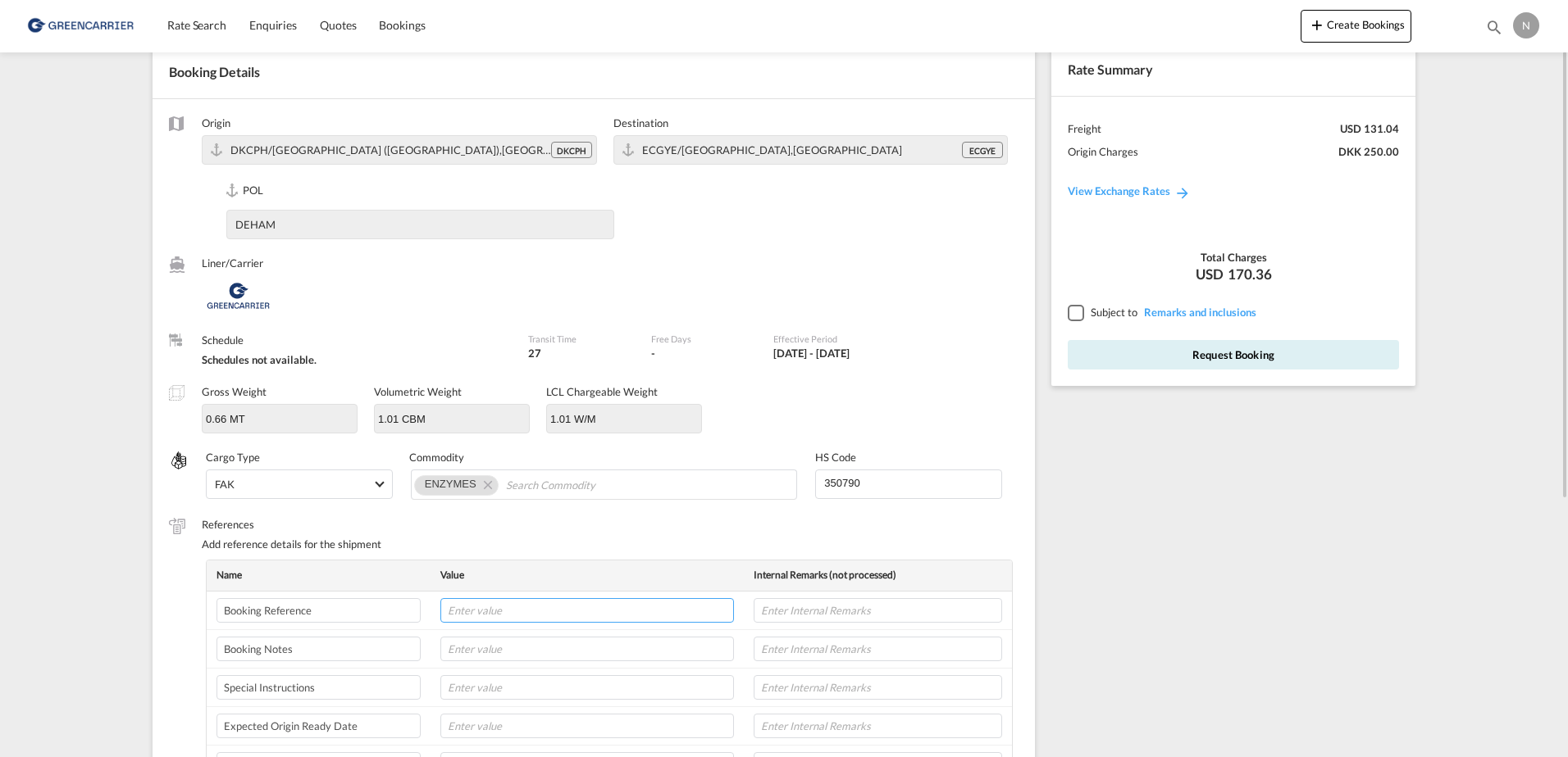
click at [541, 608] on input "text" at bounding box center [587, 610] width 294 height 25
paste input "CPH32106876"
type input "CPH32106876"
type input "NOVONESIS"
type input "07-10-25"
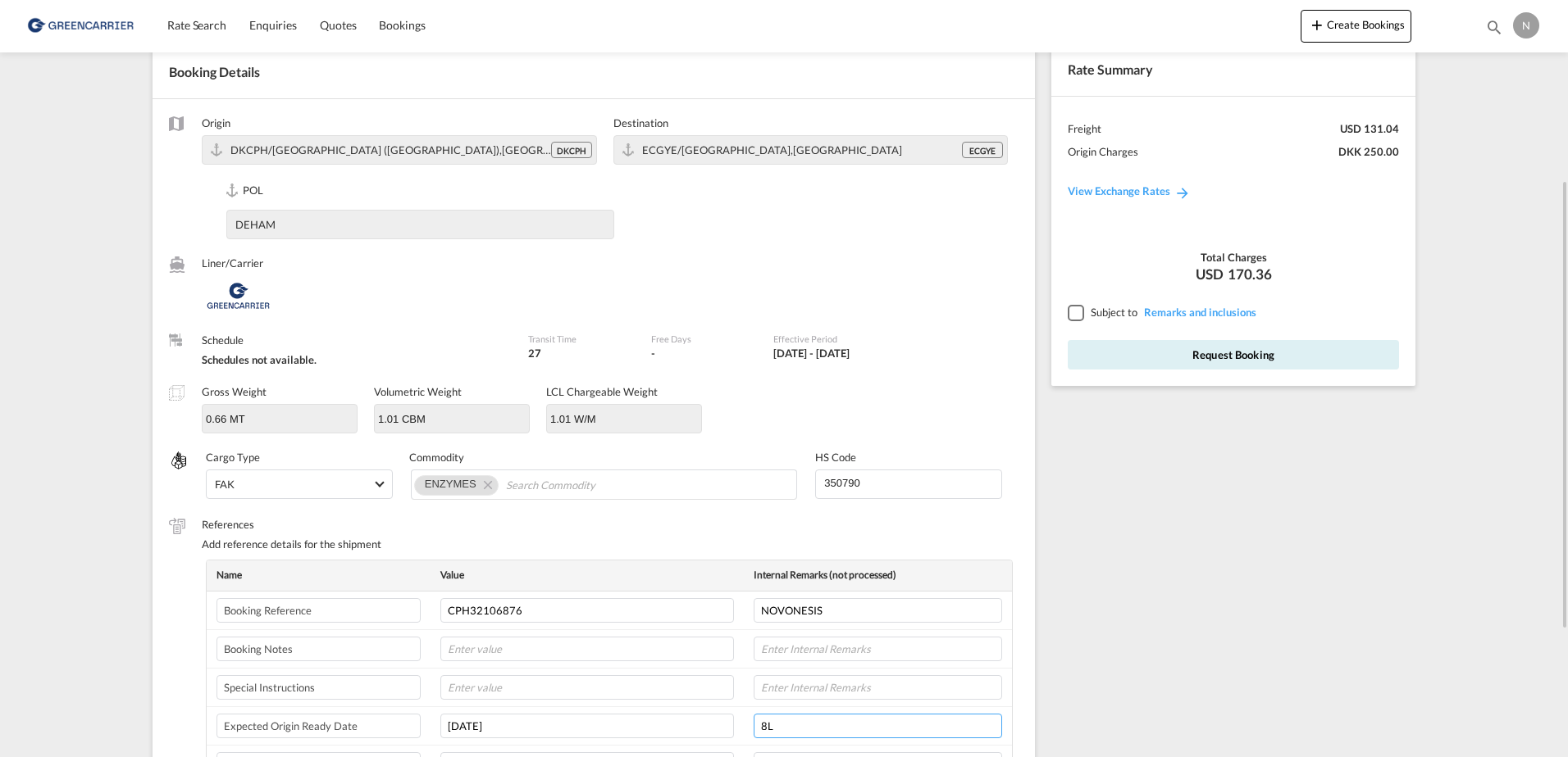
scroll to position [0, 0]
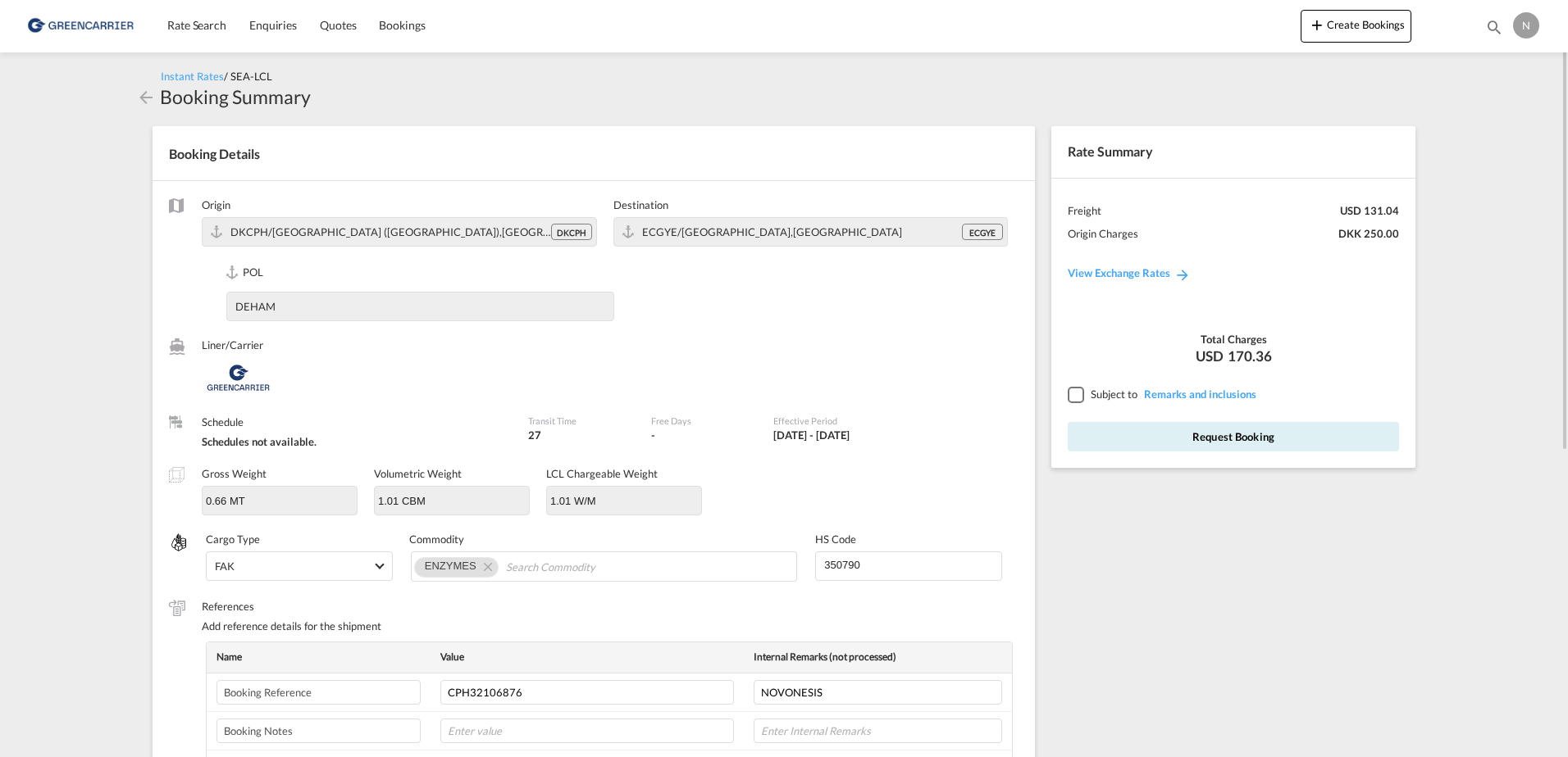
type input "8L"
click at [1113, 390] on span "Subject to" at bounding box center [1114, 394] width 47 height 13
click at [1083, 402] on div at bounding box center [1075, 394] width 15 height 15
click at [1160, 427] on button "Request Booking" at bounding box center [1233, 437] width 331 height 29
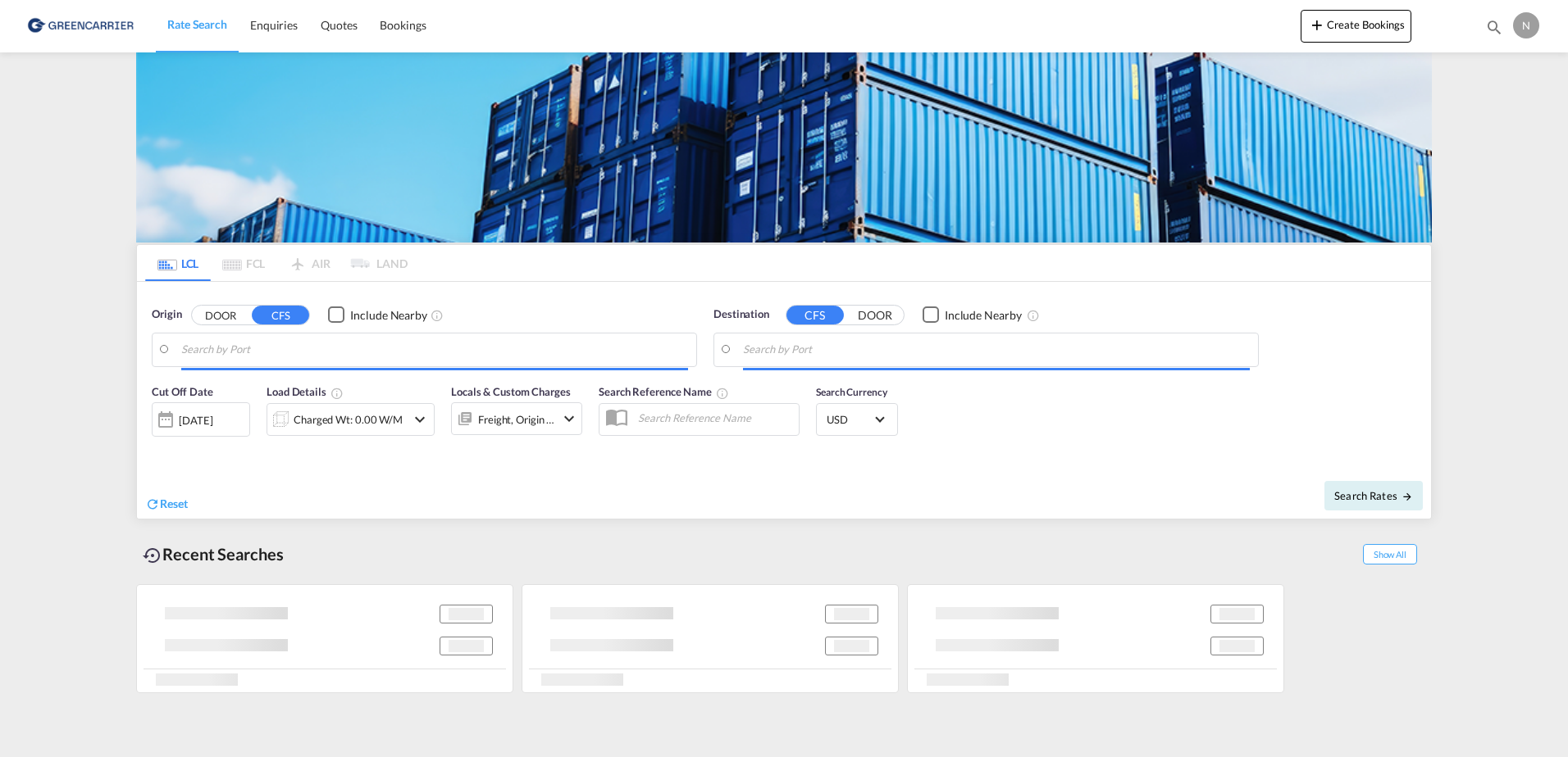
type input "[GEOGRAPHIC_DATA] ([GEOGRAPHIC_DATA]), DKCPH"
type input "[GEOGRAPHIC_DATA], ECGYE"
type input "[GEOGRAPHIC_DATA] ([GEOGRAPHIC_DATA]), DKCPH"
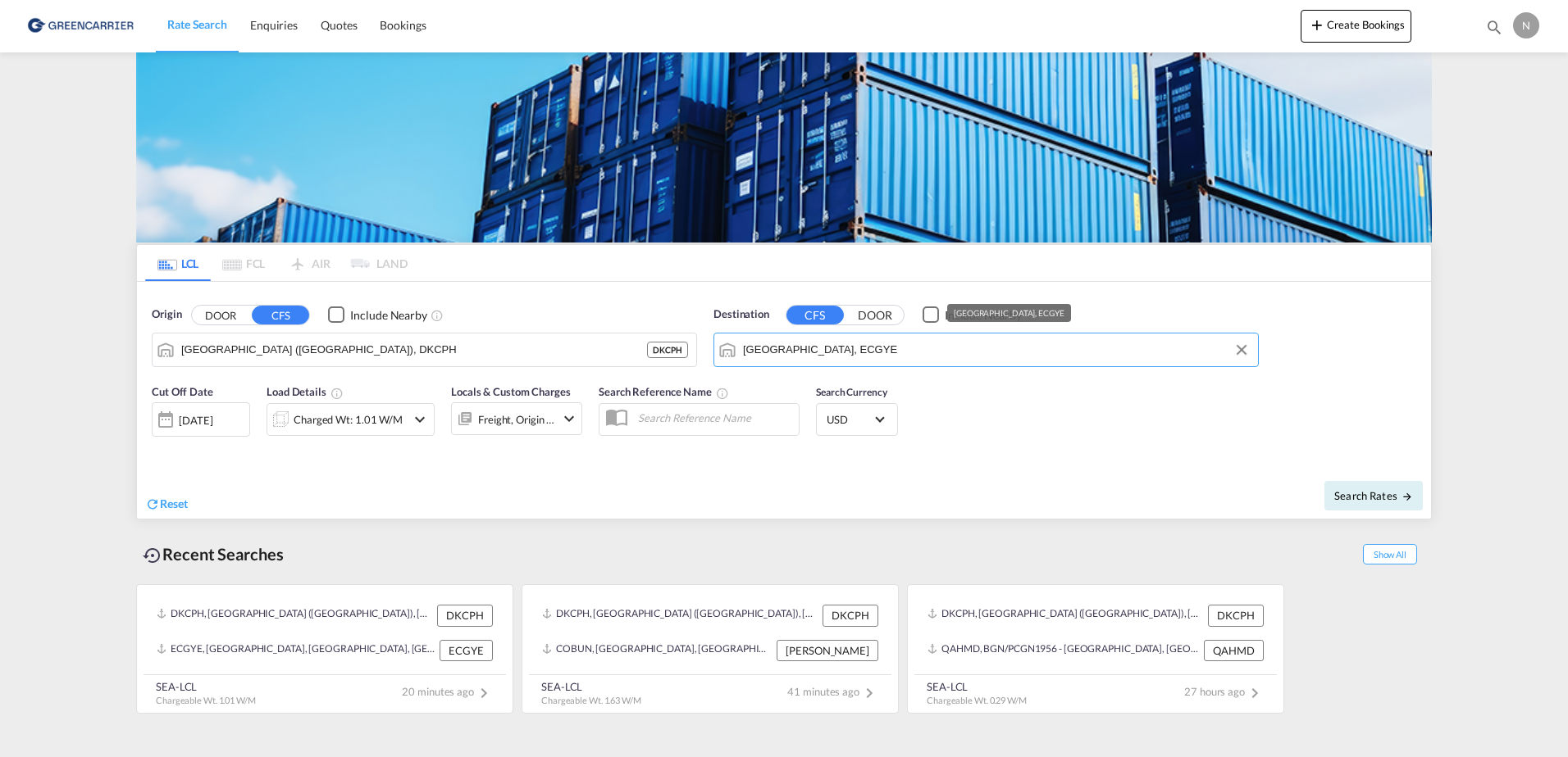
click at [924, 346] on input "[GEOGRAPHIC_DATA], ECGYE" at bounding box center [996, 350] width 507 height 25
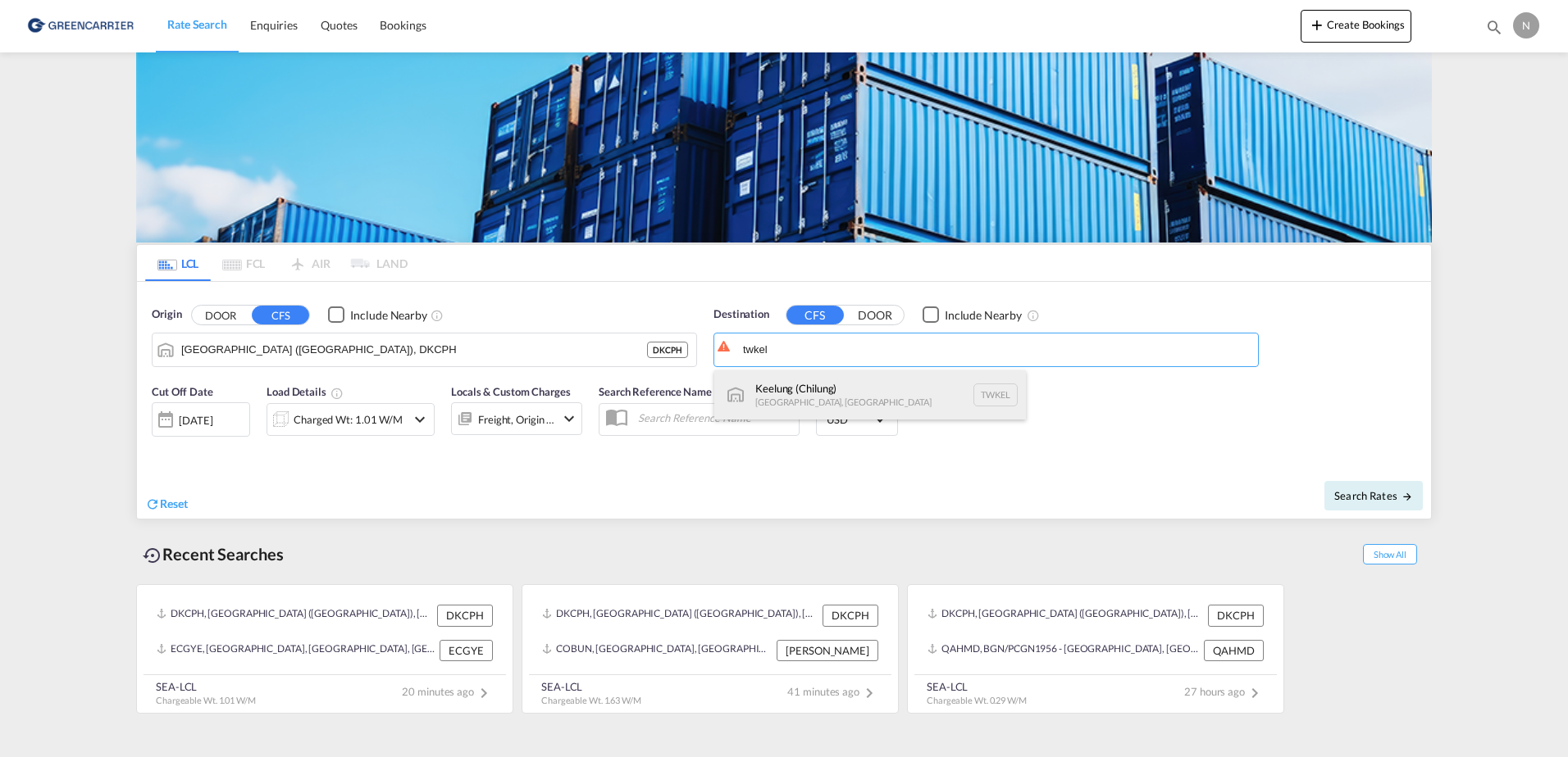
click at [900, 395] on div "Keelung ([GEOGRAPHIC_DATA]) [GEOGRAPHIC_DATA], [GEOGRAPHIC_DATA] TWKEL" at bounding box center [869, 395] width 311 height 49
type input "Keelung (Chilung), TWKEL"
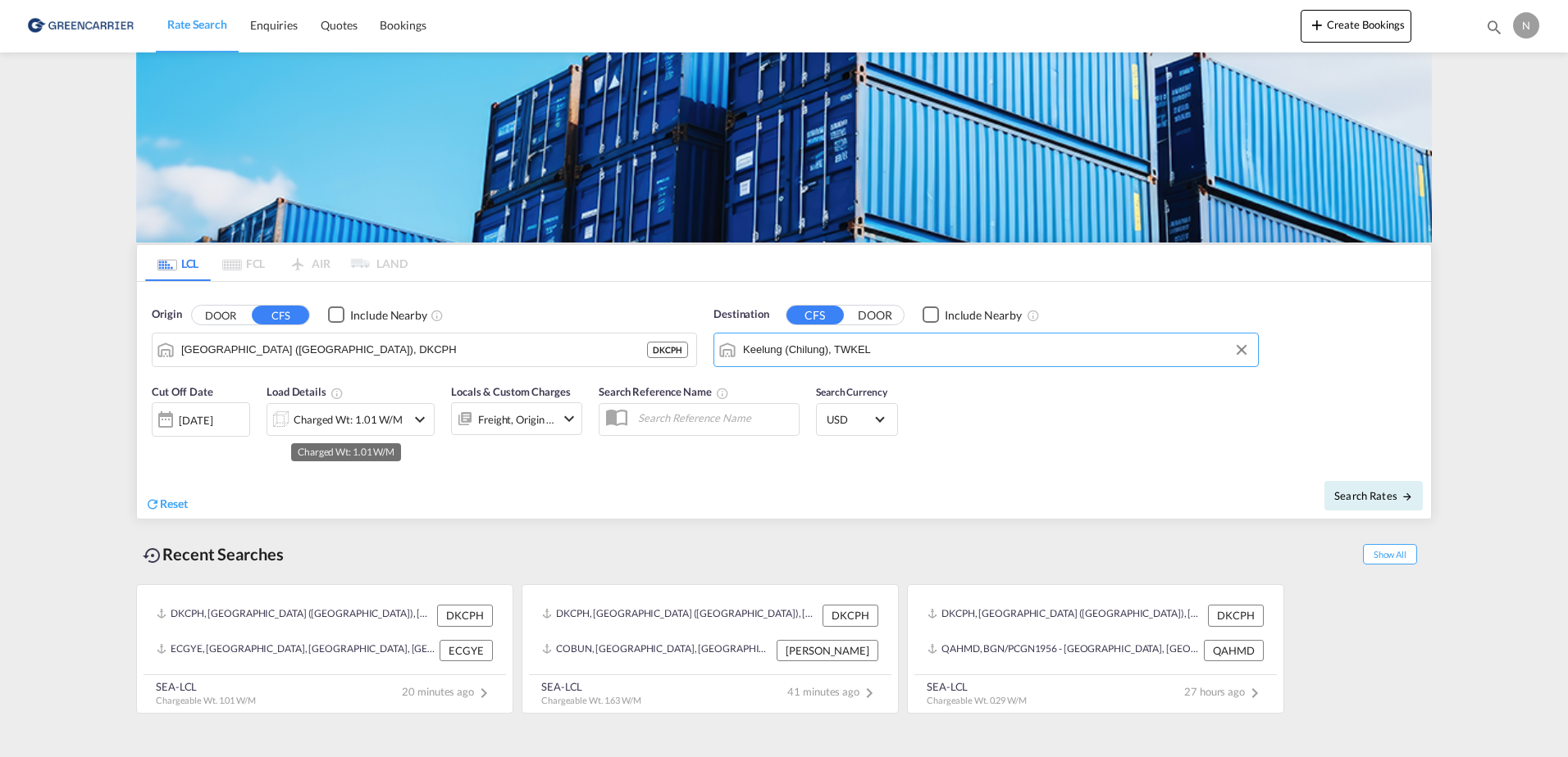
click at [342, 425] on div "Charged Wt: 1.01 W/M" at bounding box center [348, 419] width 109 height 23
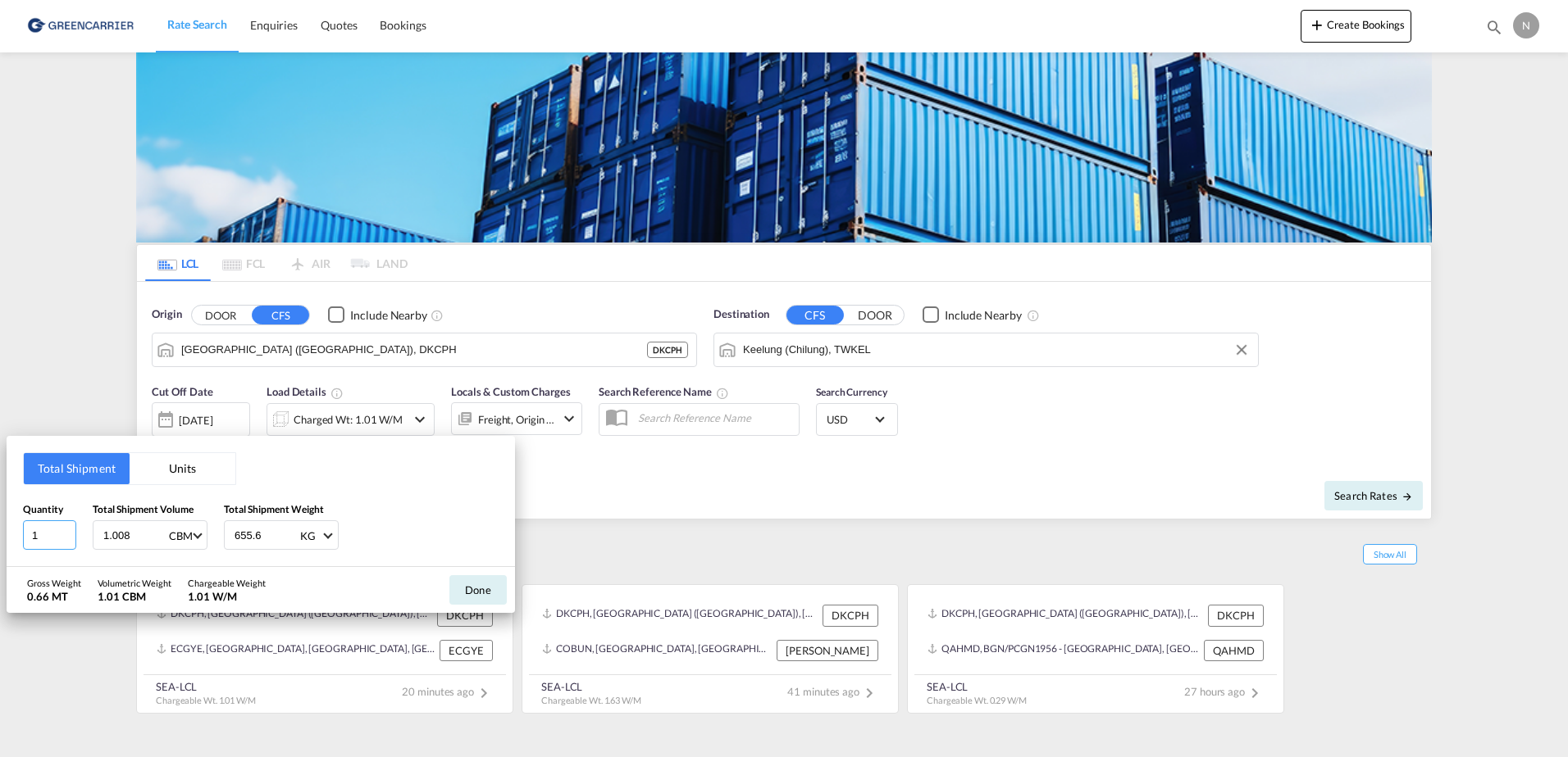
drag, startPoint x: 27, startPoint y: 522, endPoint x: -3, endPoint y: 516, distance: 30.6
click at [0, 516] on html "Rate Search Enquiries Quotes Bookings Rate Search Enquiries" at bounding box center [784, 378] width 1568 height 757
type input "5"
type input "2.046"
type input "2326.610"
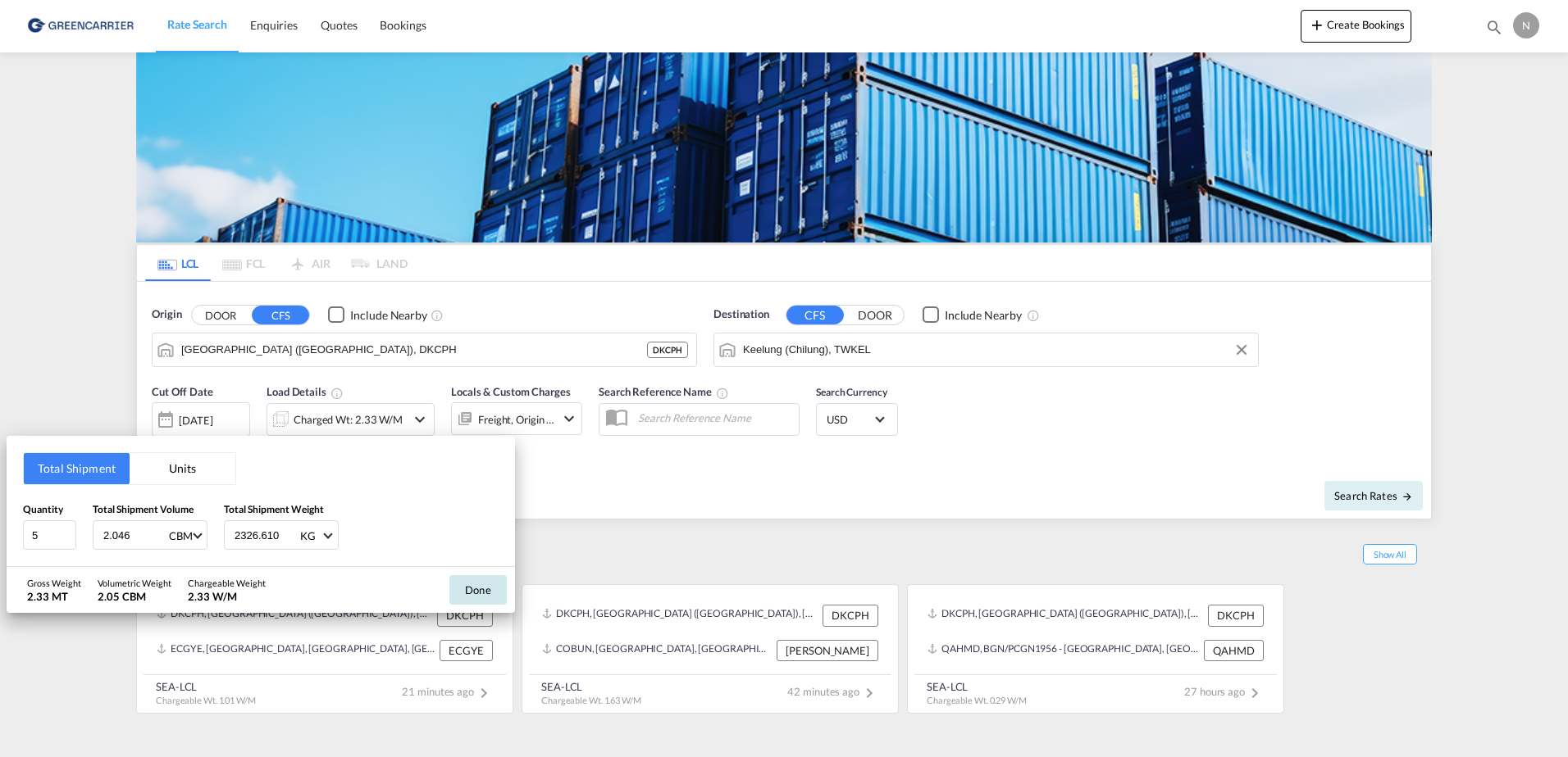
click at [489, 583] on button "Done" at bounding box center [477, 590] width 57 height 29
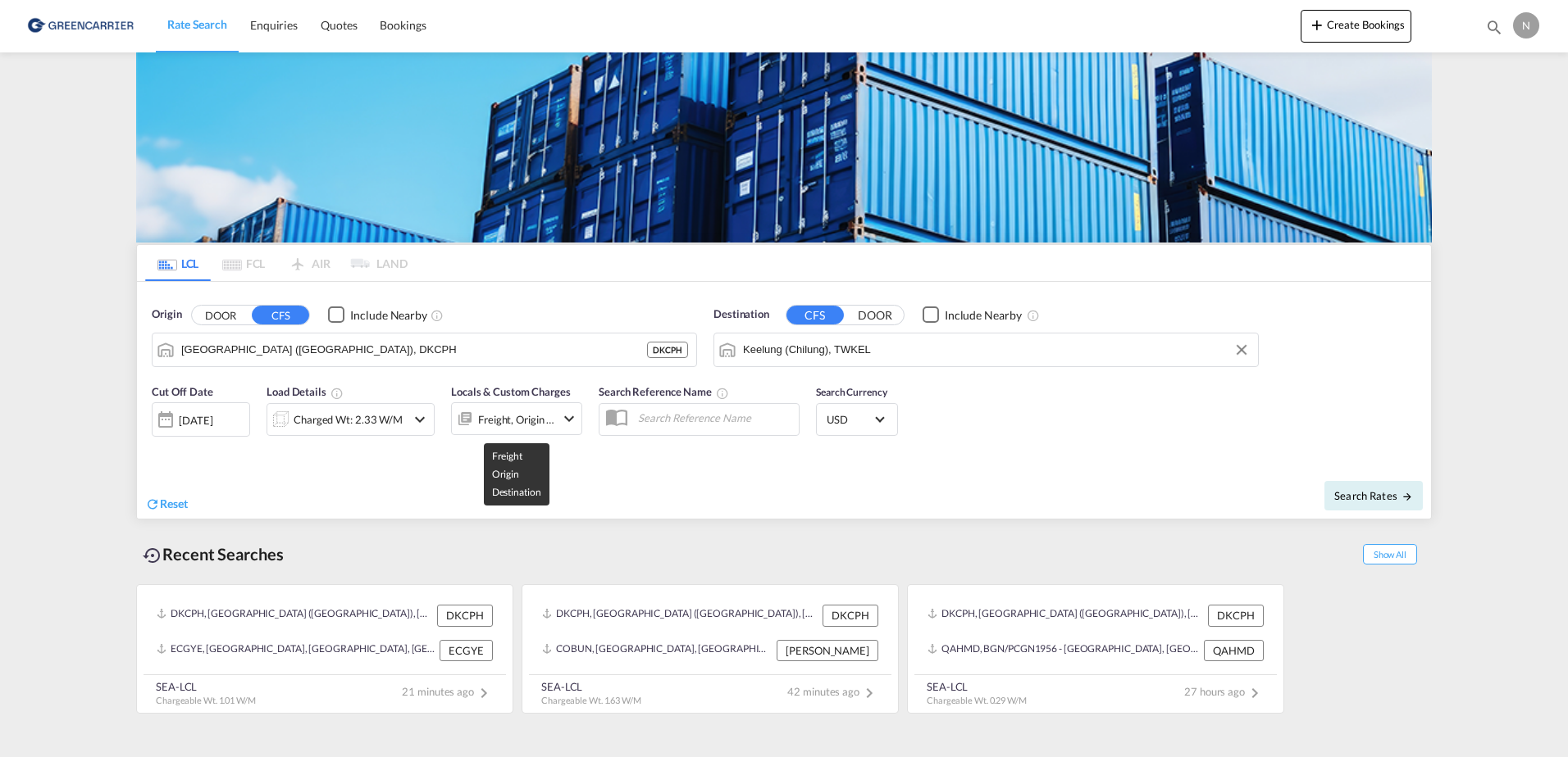
click at [507, 418] on div "Freight, Origin +1" at bounding box center [517, 419] width 77 height 23
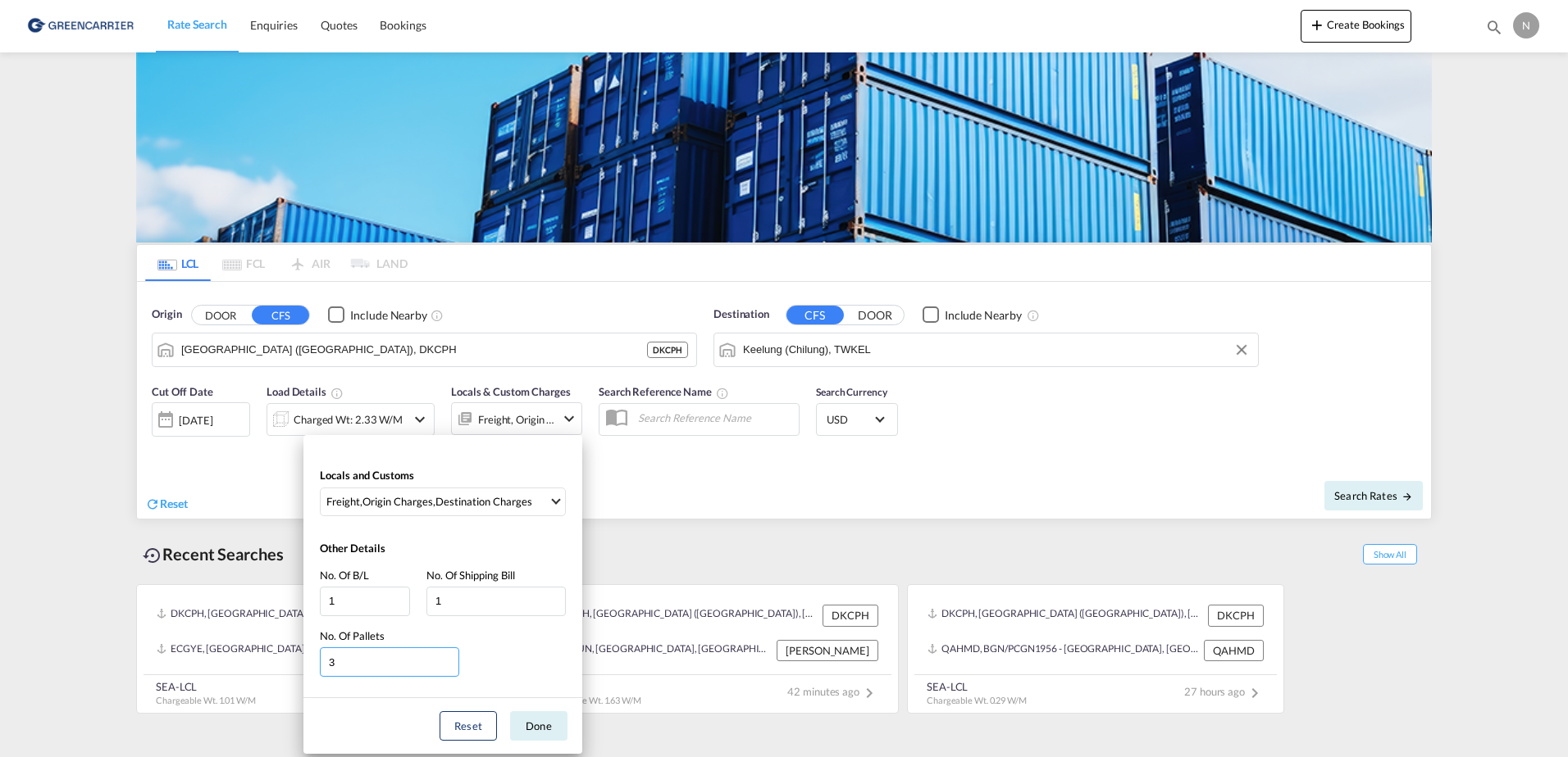
click at [454, 661] on input "3" at bounding box center [390, 662] width 140 height 29
click at [454, 661] on input "4" at bounding box center [390, 662] width 140 height 29
type input "5"
click at [454, 661] on input "5" at bounding box center [390, 662] width 140 height 29
click at [550, 730] on button "Done" at bounding box center [538, 726] width 57 height 29
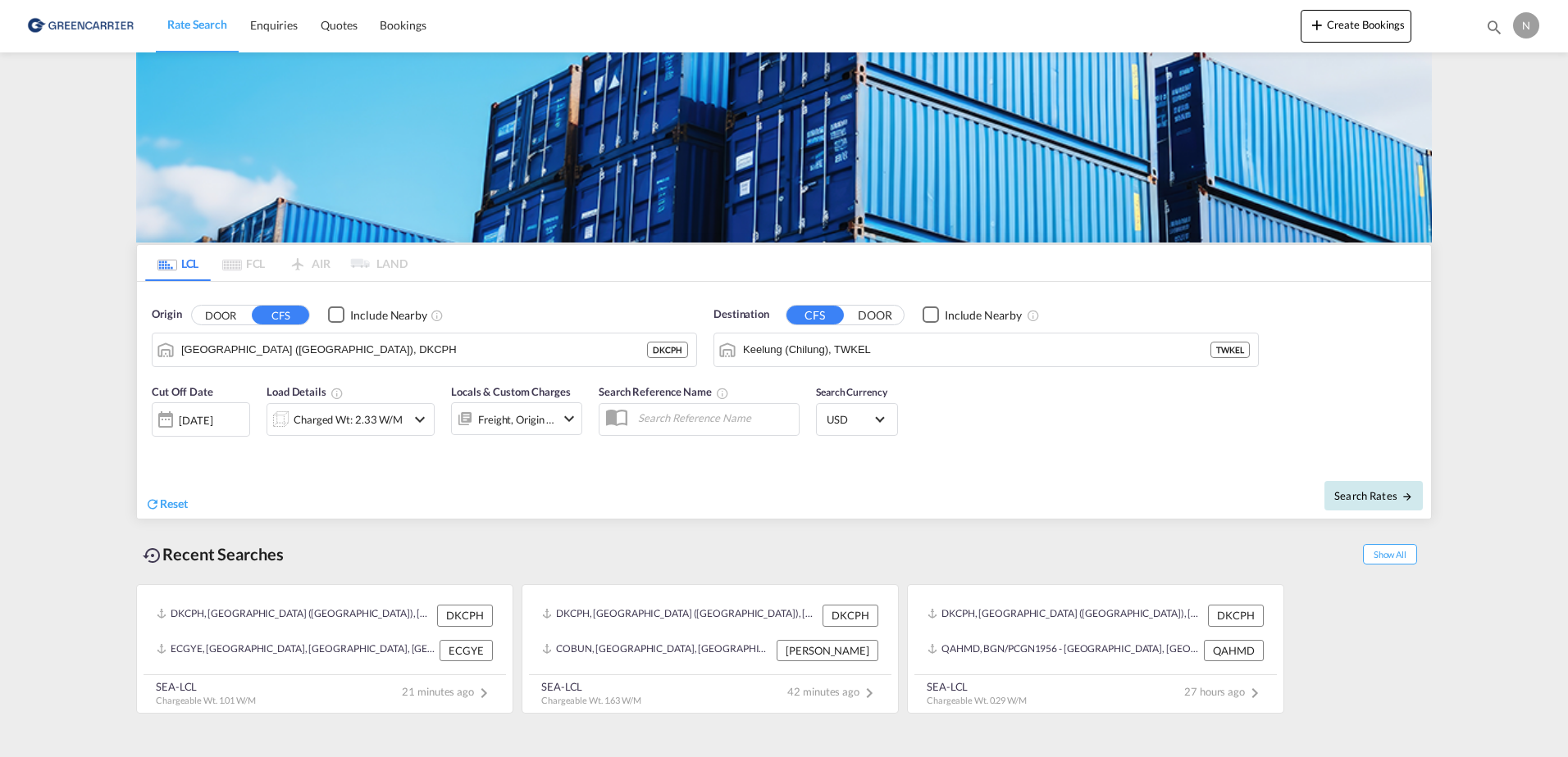
click at [1366, 497] on span "Search Rates" at bounding box center [1373, 495] width 79 height 13
type input "DKCPH to TWKEL / [DATE]"
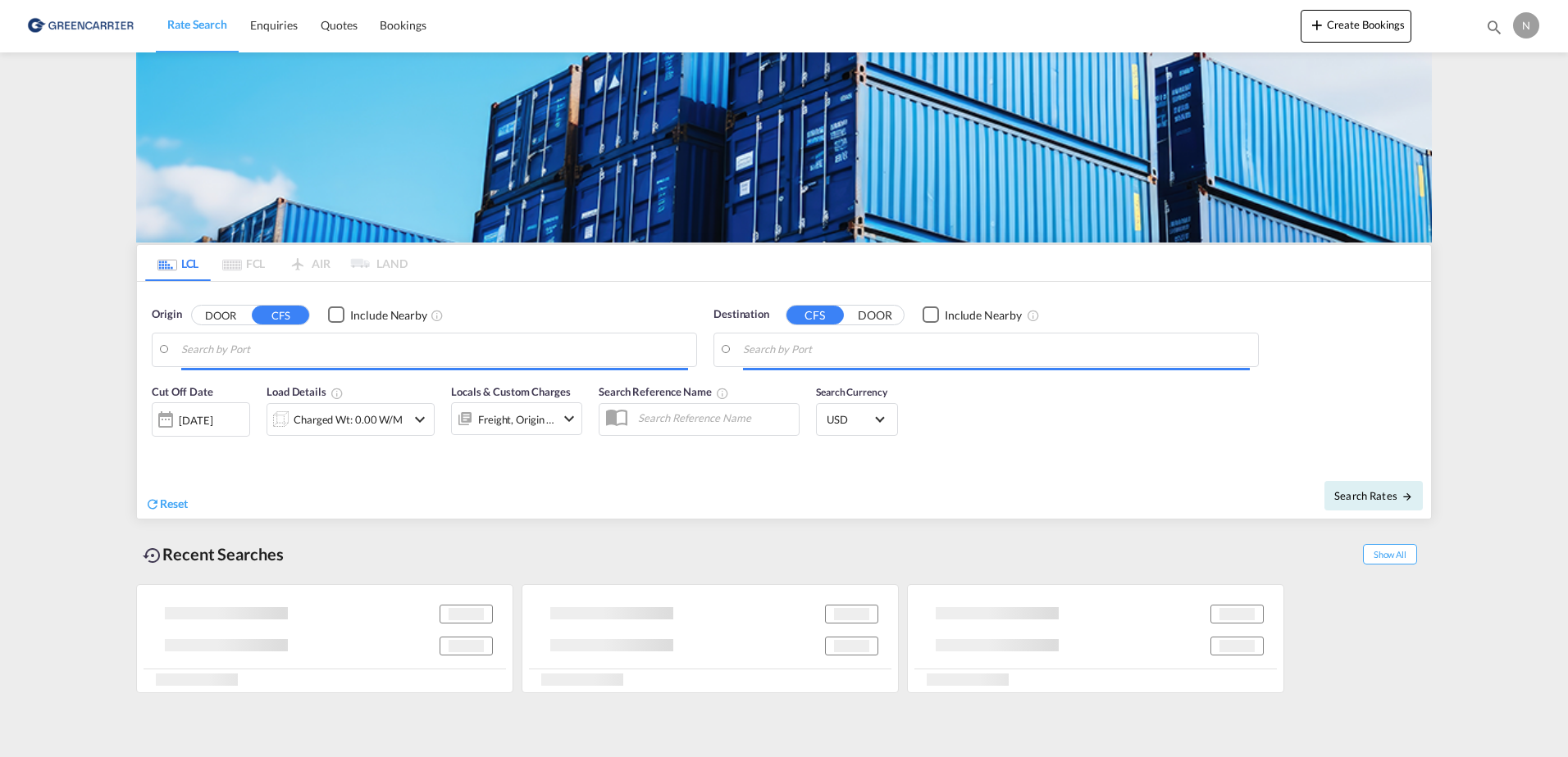
type input "[GEOGRAPHIC_DATA] ([GEOGRAPHIC_DATA]), DKCPH"
type input "Keelung (Chilung), TWKEL"
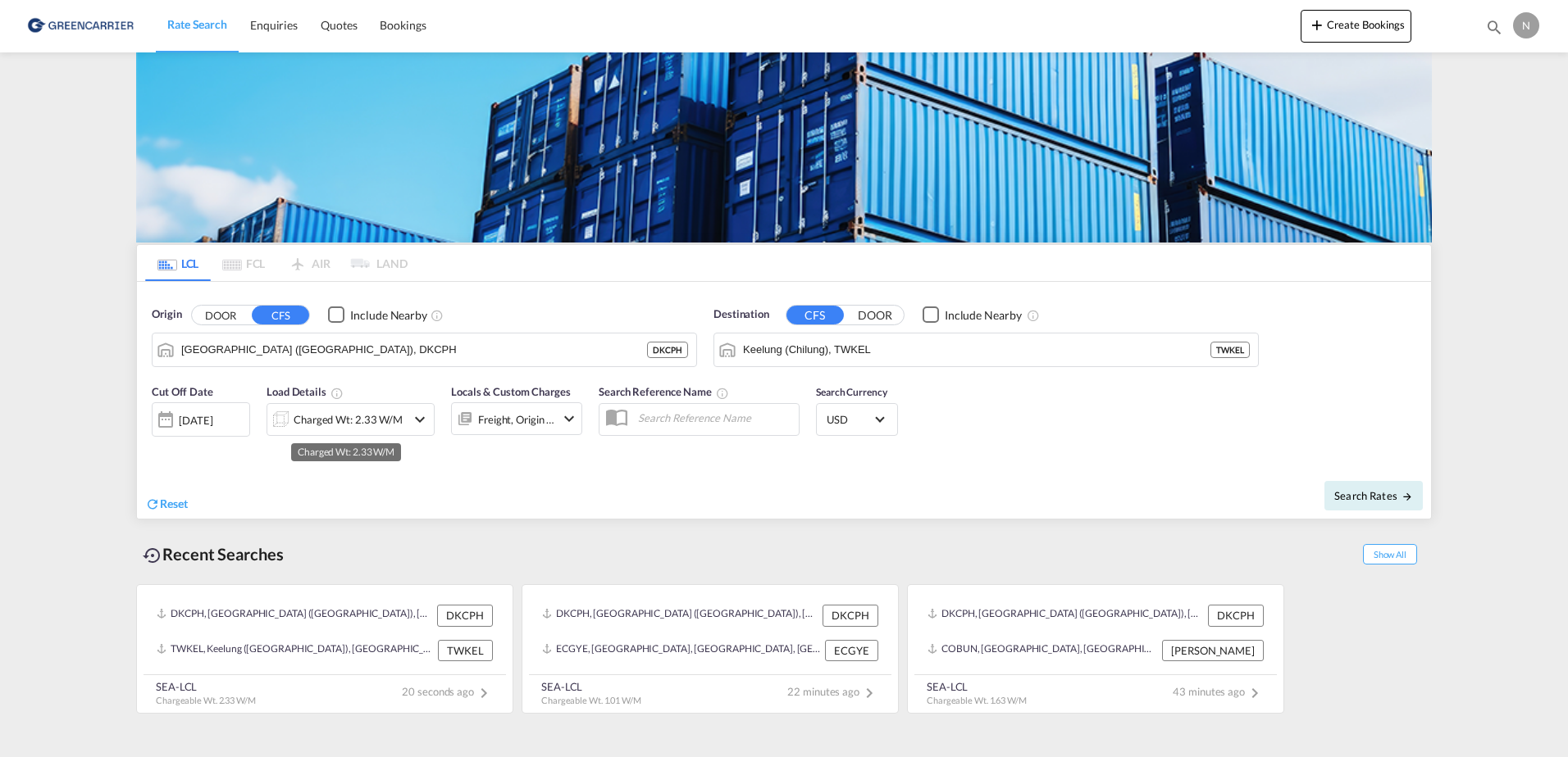
click at [326, 410] on div "Charged Wt: 2.33 W/M" at bounding box center [348, 419] width 109 height 23
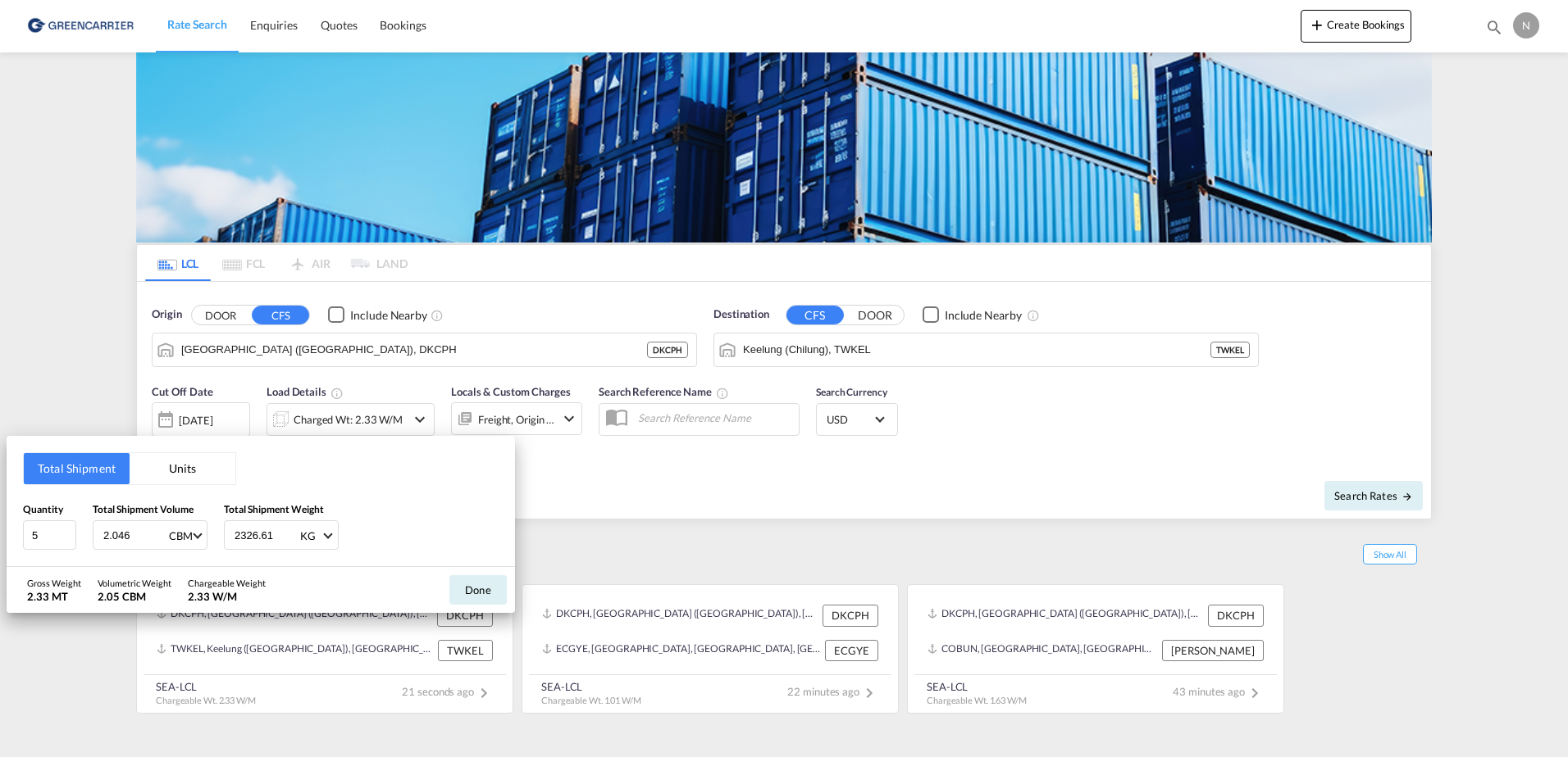
click at [783, 510] on div "Total Shipment Units Quantity 5 Total Shipment Volume 2.046 CBM CBM CFT Total S…" at bounding box center [784, 378] width 1568 height 757
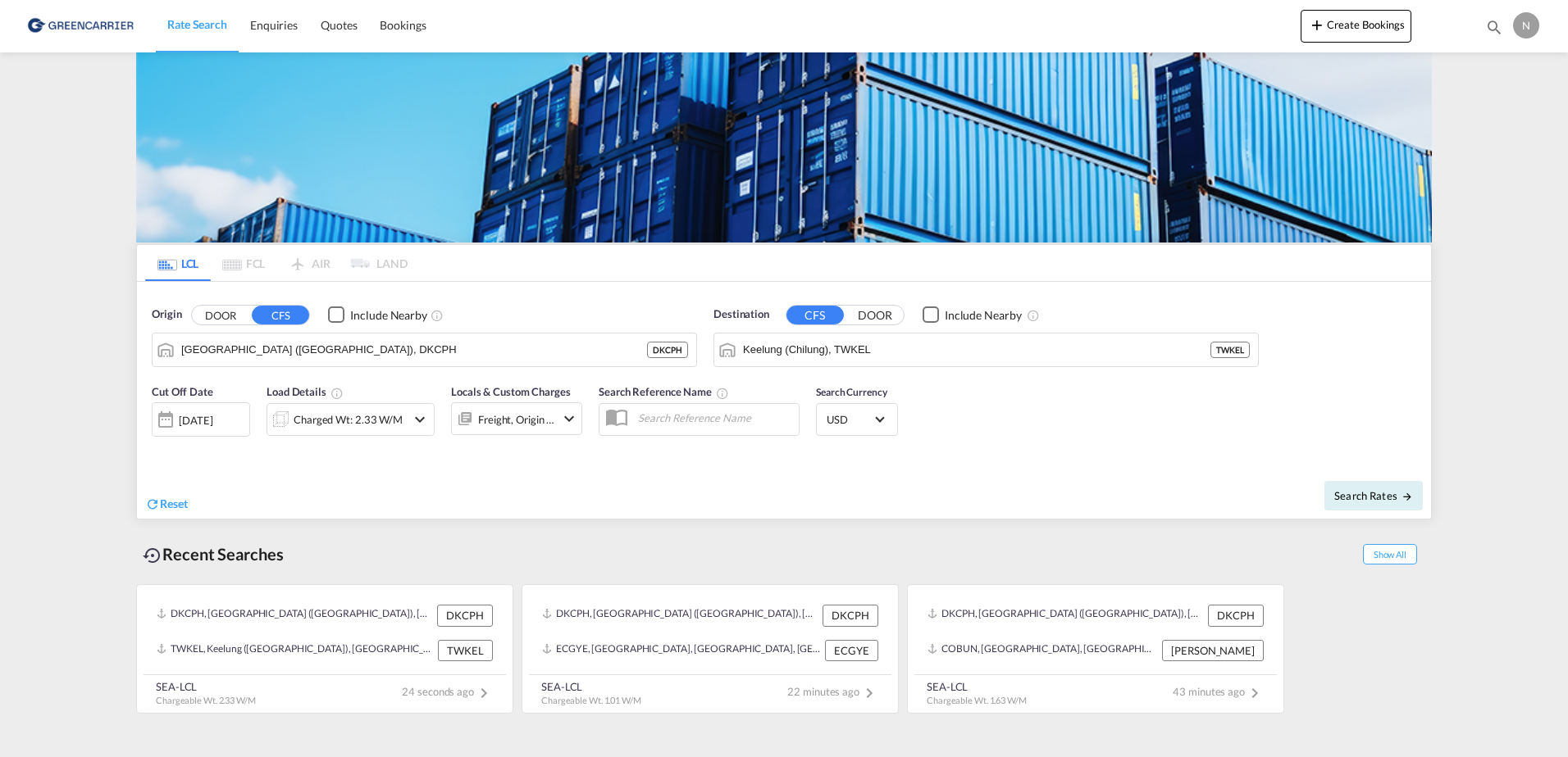
click at [505, 414] on div "Freight, Origin +1" at bounding box center [517, 419] width 77 height 23
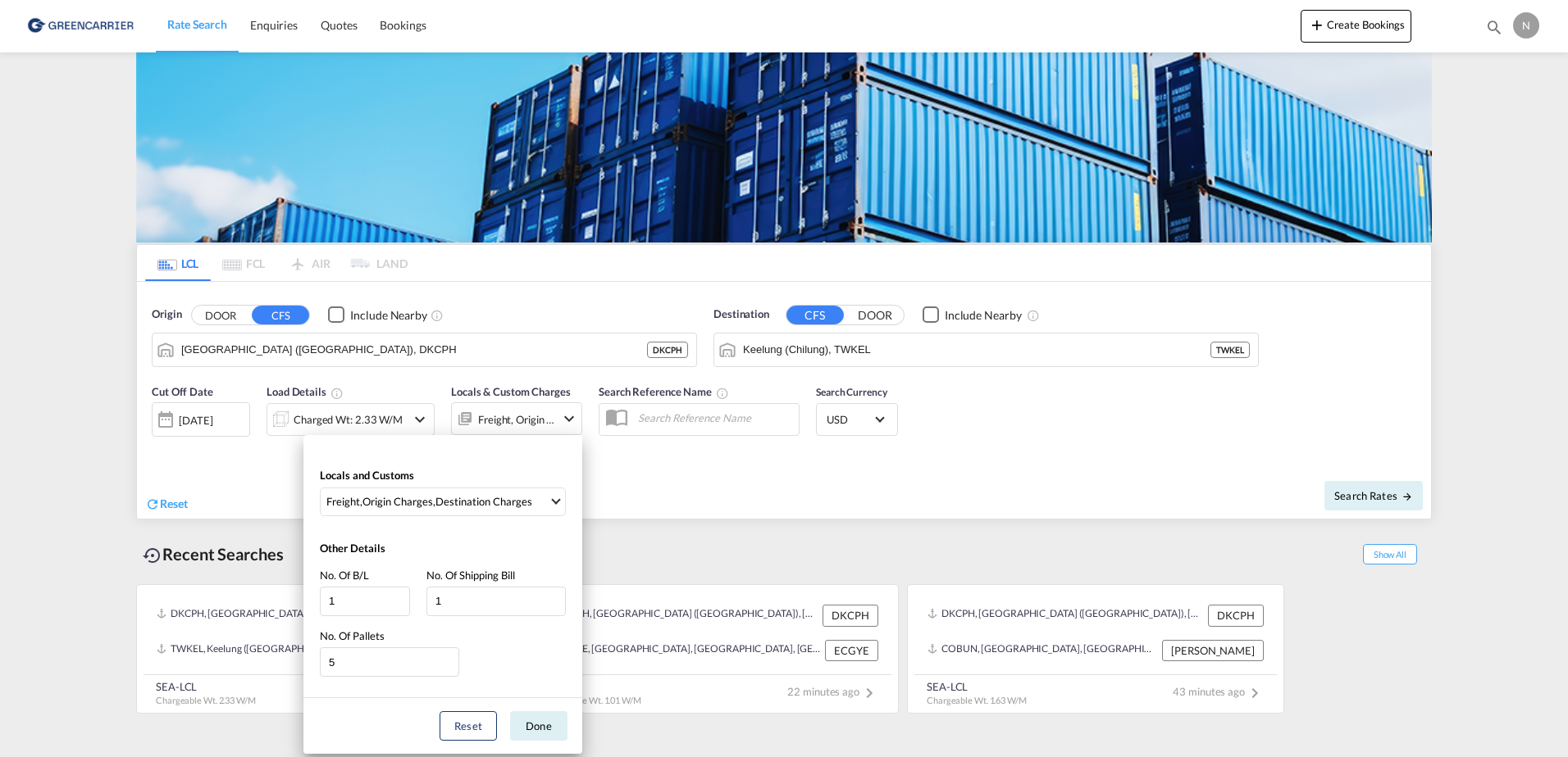
drag, startPoint x: 384, startPoint y: 406, endPoint x: 374, endPoint y: 410, distance: 10.8
click at [383, 406] on div "Locals and Customs Freight , Origin Charges , Destination Charges Clear All Sel…" at bounding box center [784, 378] width 1568 height 757
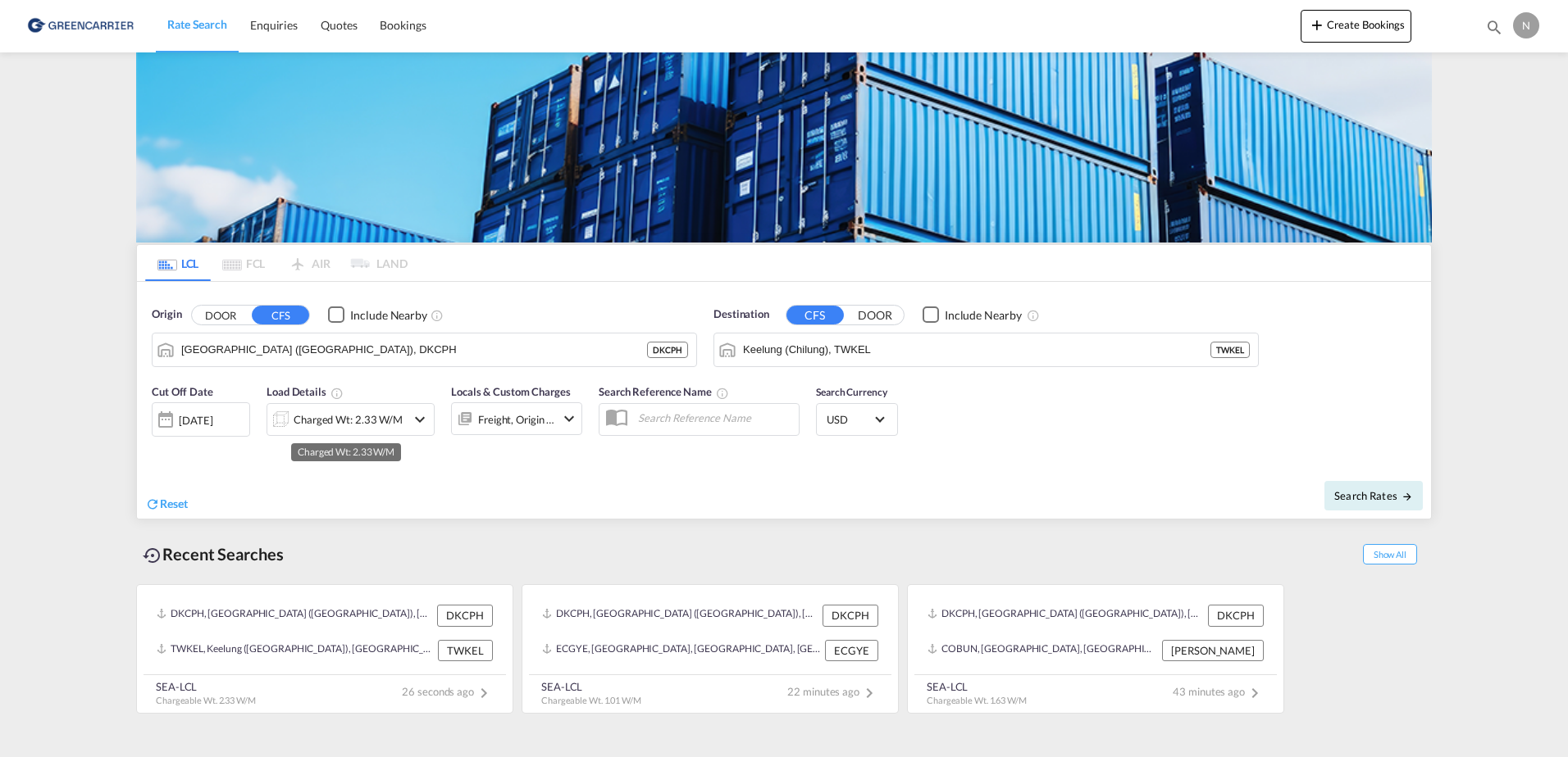
click at [372, 413] on div "Charged Wt: 2.33 W/M" at bounding box center [348, 419] width 109 height 23
